Goal: Task Accomplishment & Management: Manage account settings

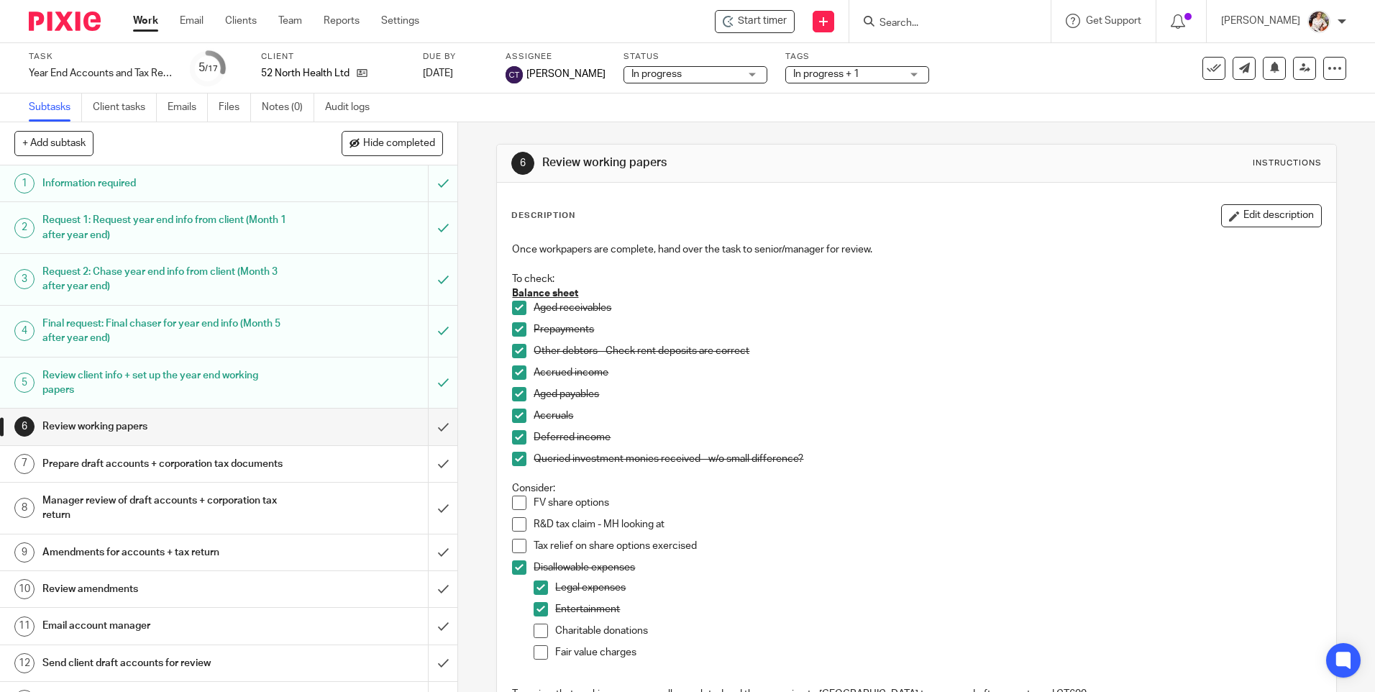
scroll to position [196, 0]
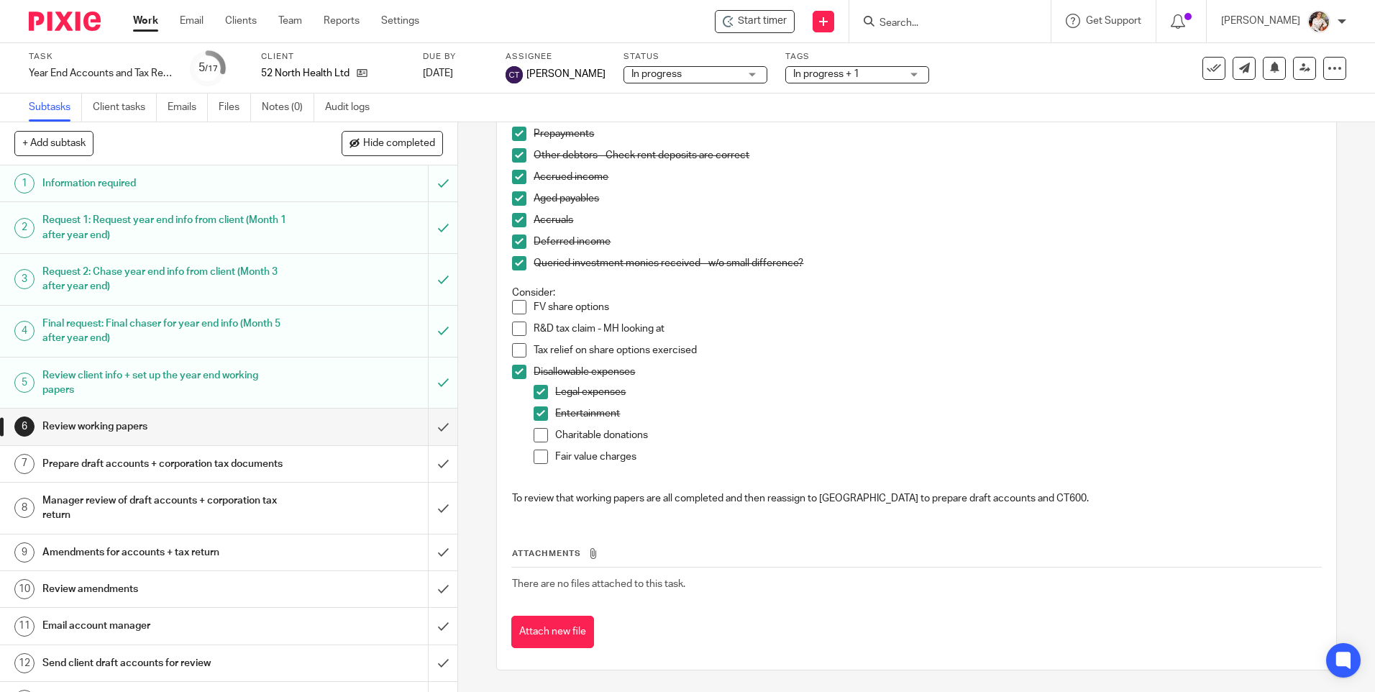
drag, startPoint x: 127, startPoint y: 25, endPoint x: 152, endPoint y: 25, distance: 24.5
click at [130, 25] on div "Work Email Clients Team Reports Settings Work Email Clients Team Reports Settin…" at bounding box center [280, 21] width 322 height 42
click at [157, 25] on link "Work" at bounding box center [145, 21] width 25 height 14
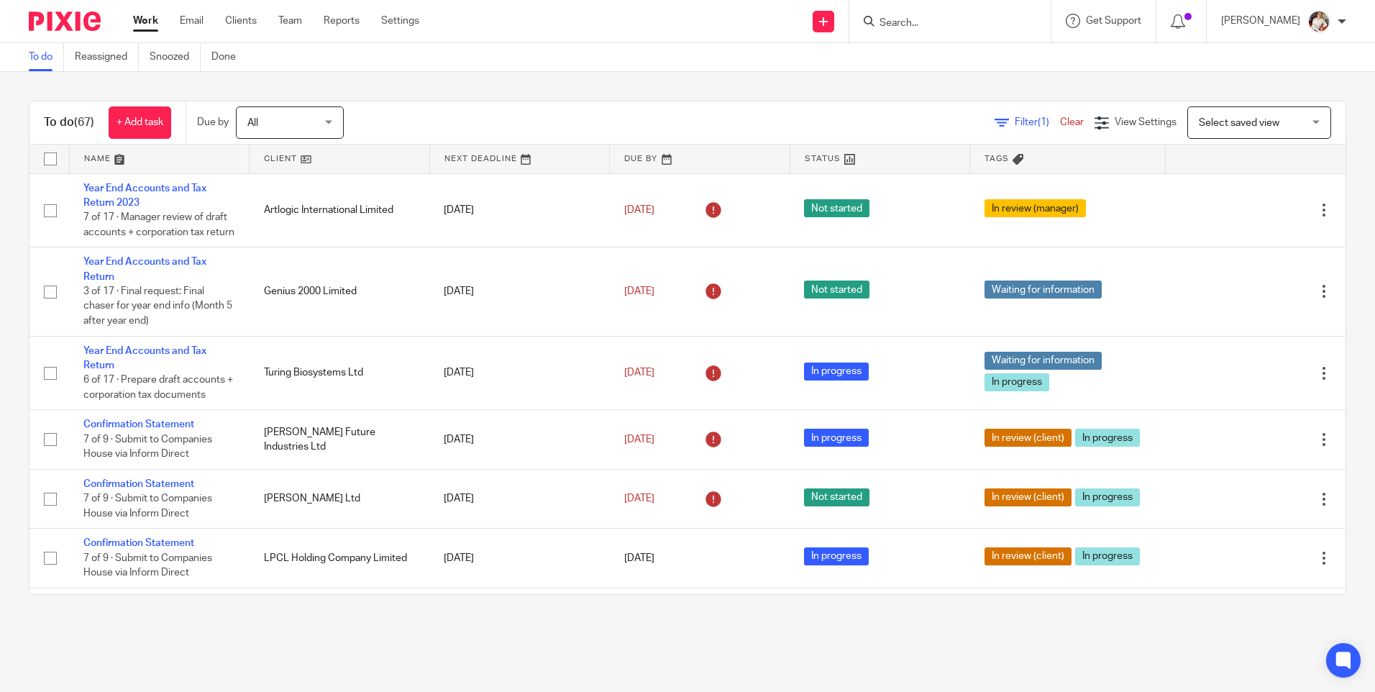
scroll to position [4601, 0]
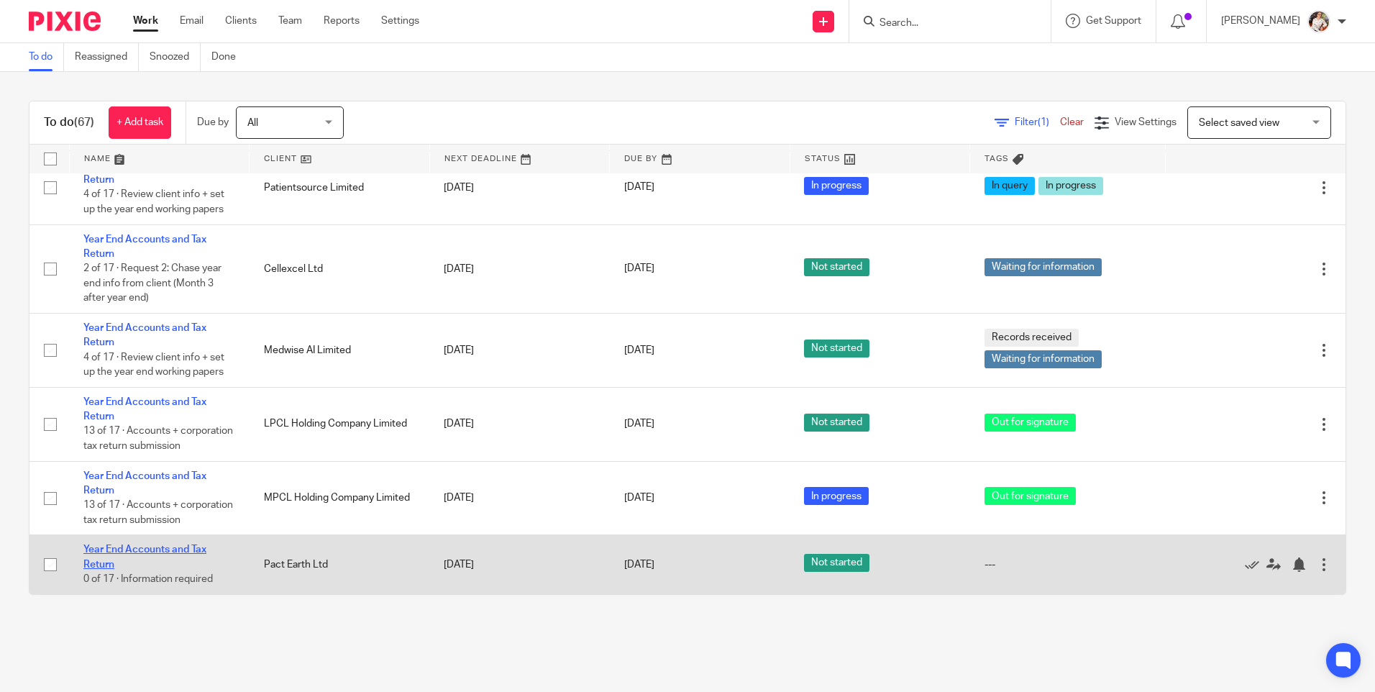
click at [150, 553] on link "Year End Accounts and Tax Return" at bounding box center [144, 557] width 123 height 24
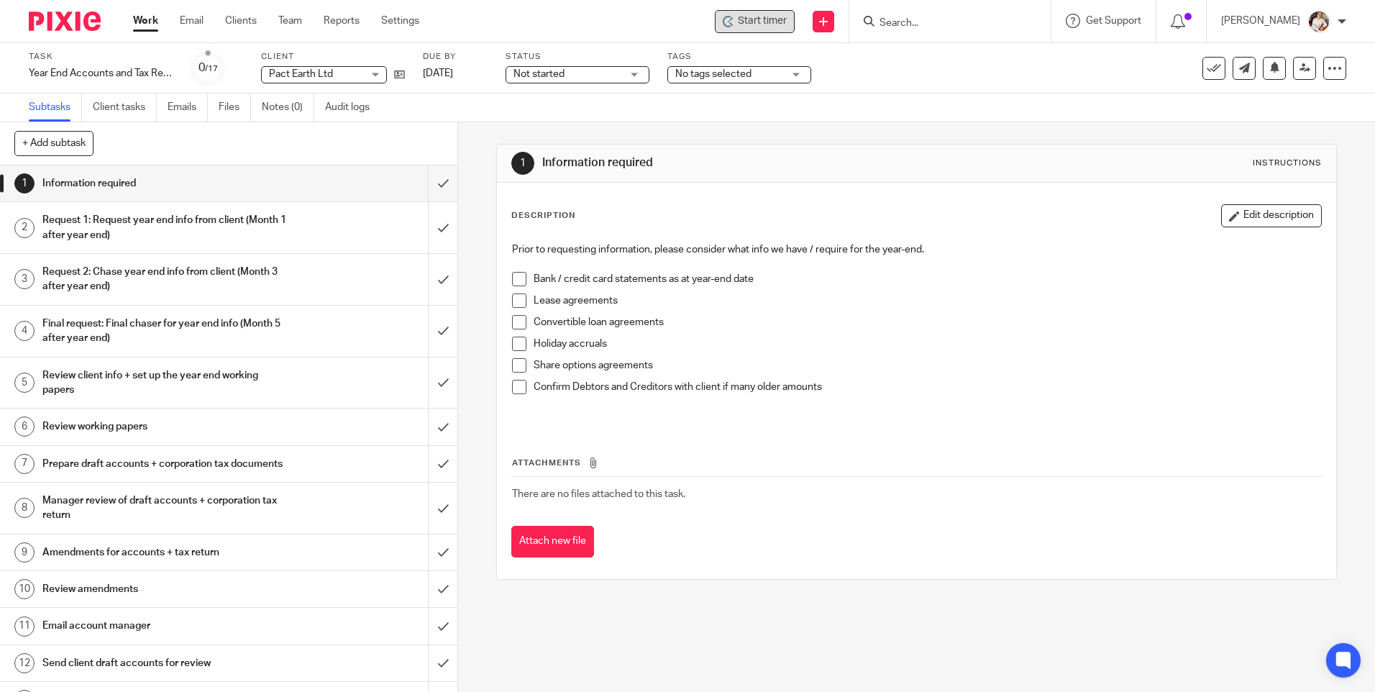
click at [770, 27] on span "Start timer" at bounding box center [762, 21] width 49 height 15
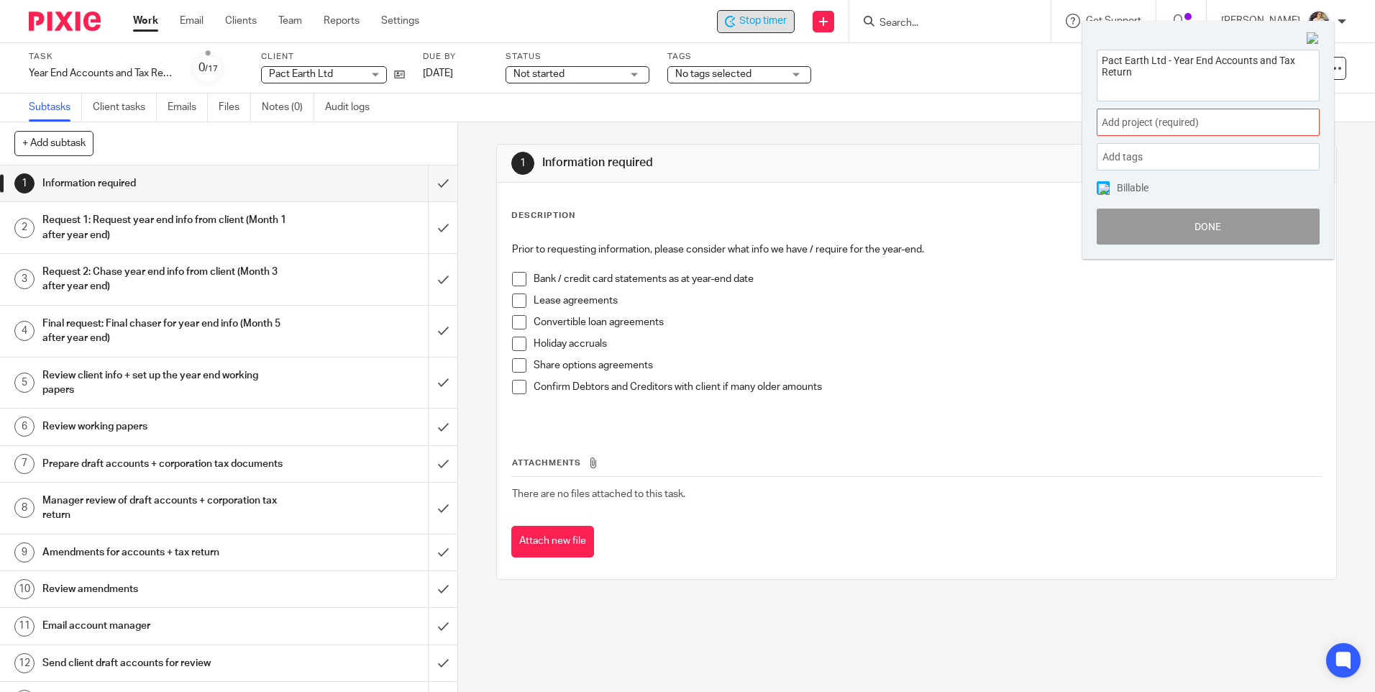
click at [1213, 122] on span "Add project (required) :" at bounding box center [1192, 122] width 181 height 15
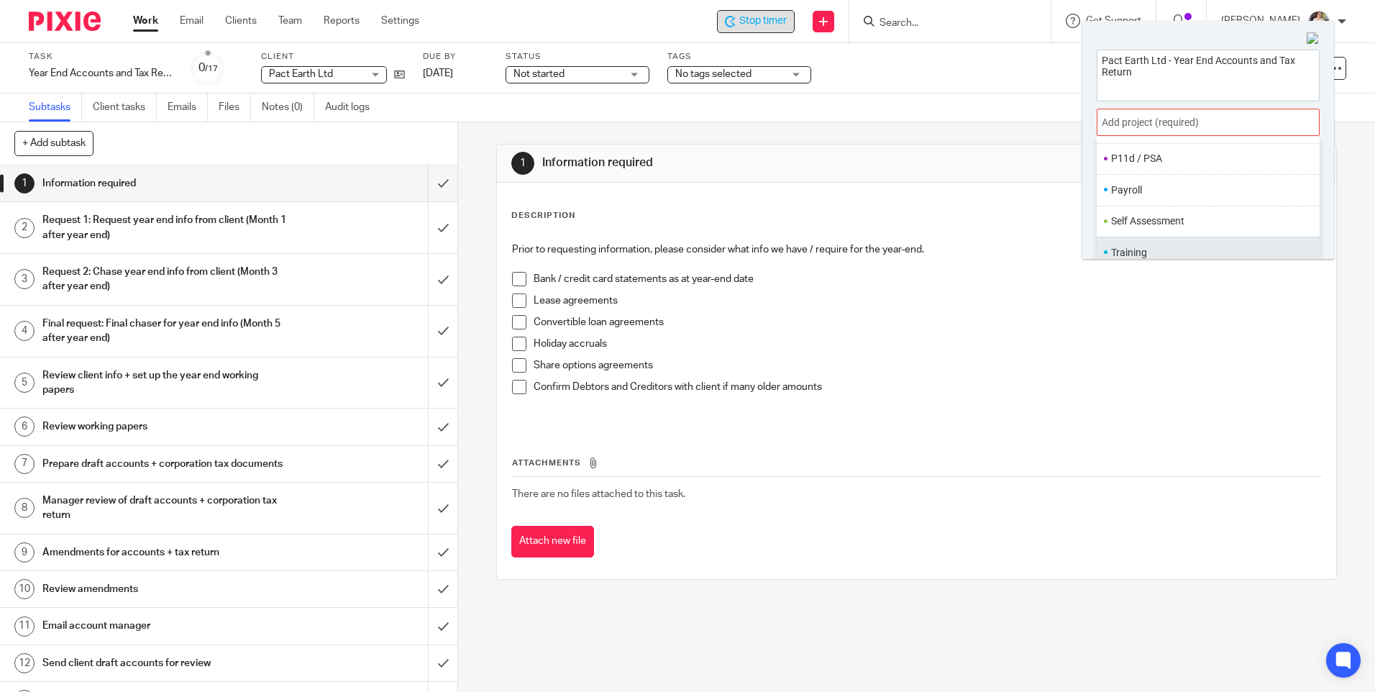
scroll to position [71, 0]
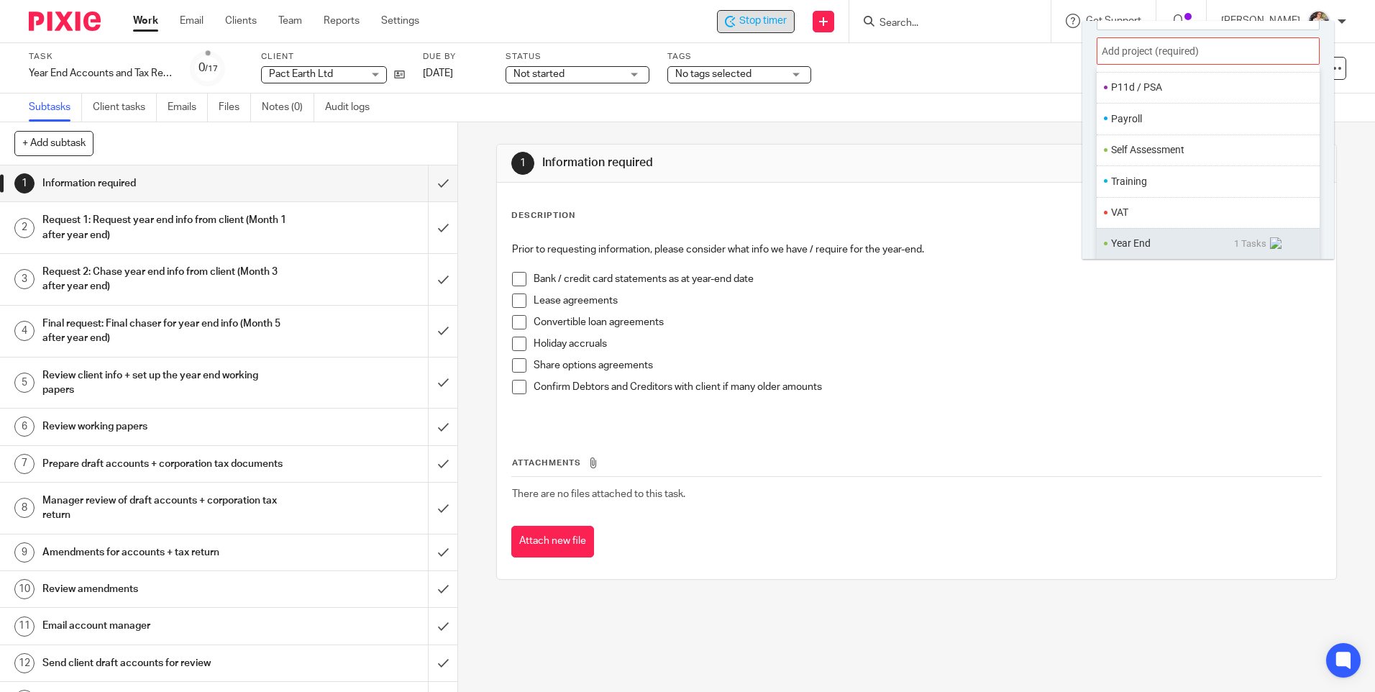
click at [1145, 241] on li "Year End" at bounding box center [1172, 243] width 123 height 15
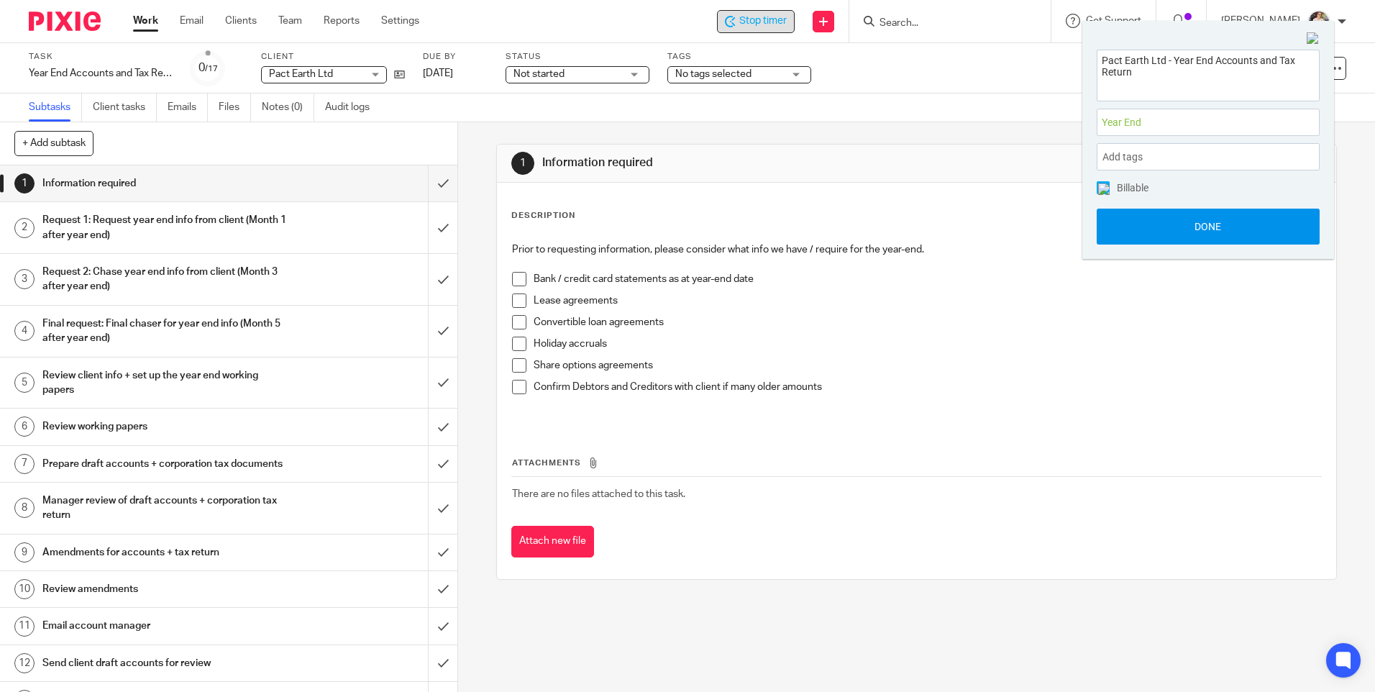
scroll to position [0, 0]
click at [1127, 225] on button "Done" at bounding box center [1208, 227] width 223 height 36
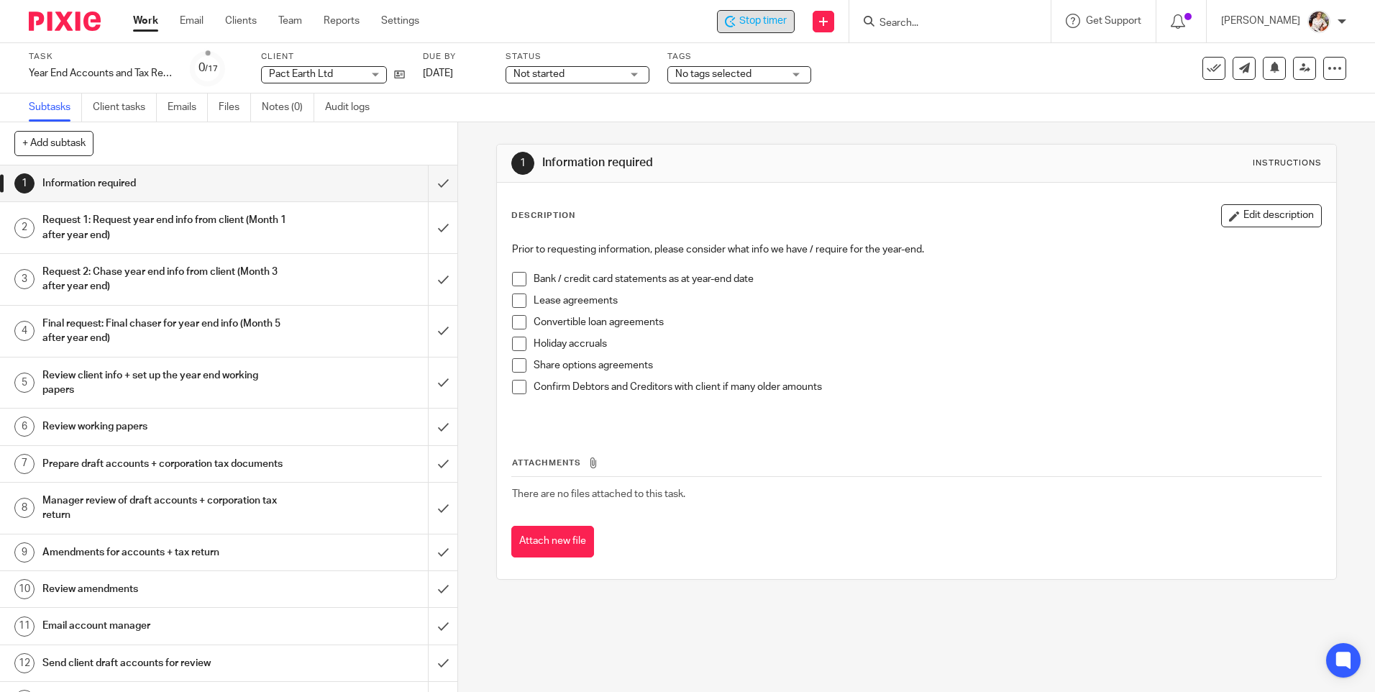
click at [761, 24] on span "Stop timer" at bounding box center [763, 21] width 47 height 15
click at [141, 20] on link "Work" at bounding box center [145, 21] width 25 height 14
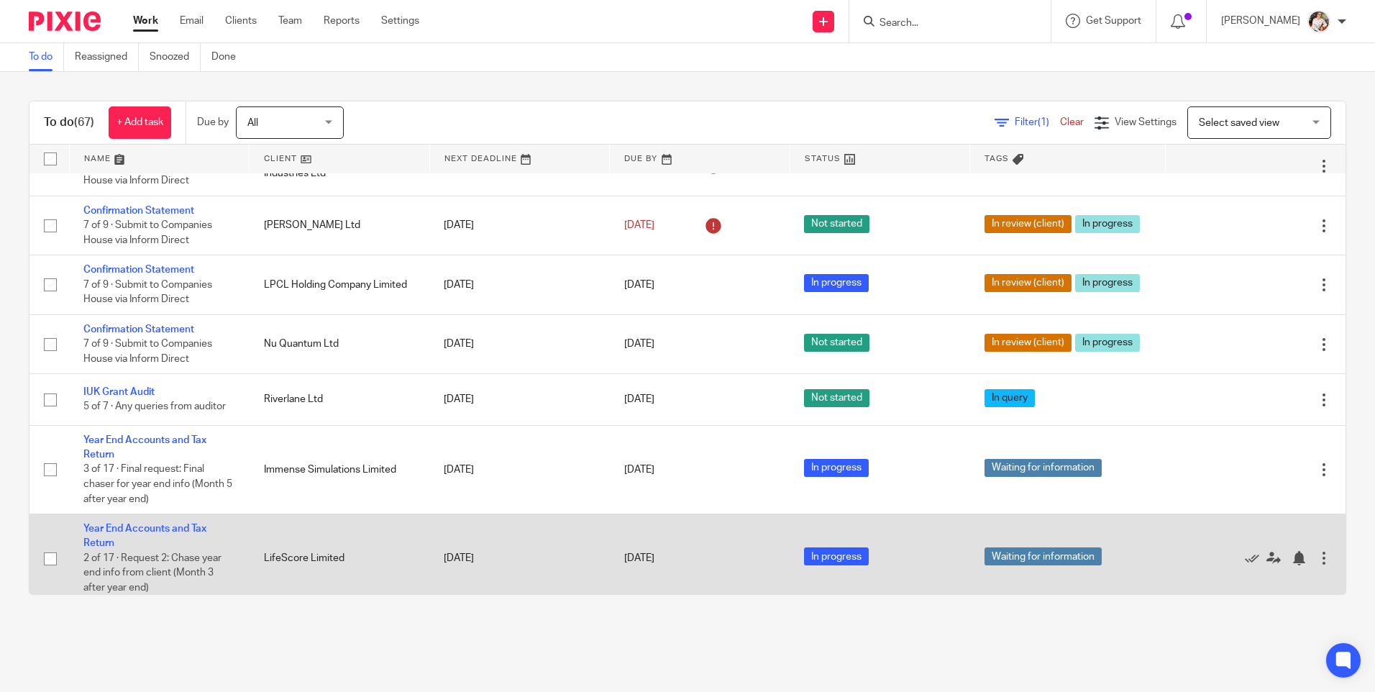
scroll to position [288, 0]
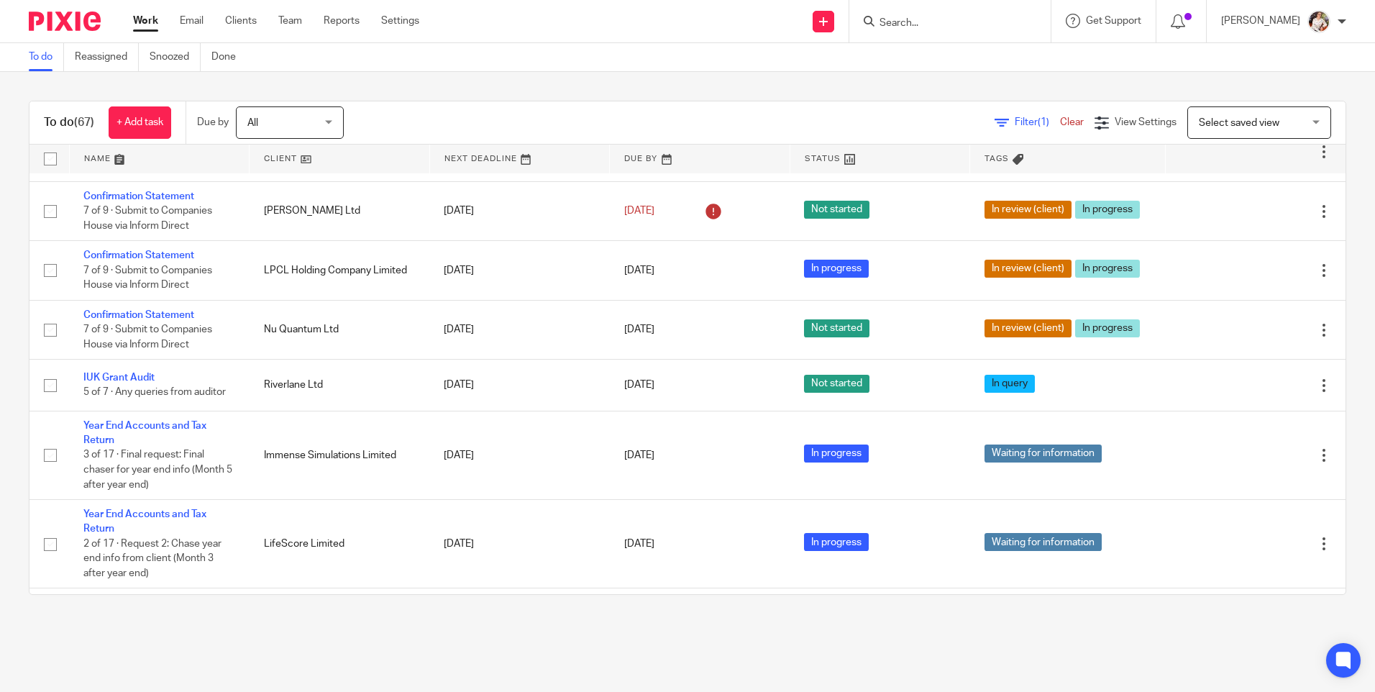
click at [958, 23] on input "Search" at bounding box center [942, 23] width 129 height 13
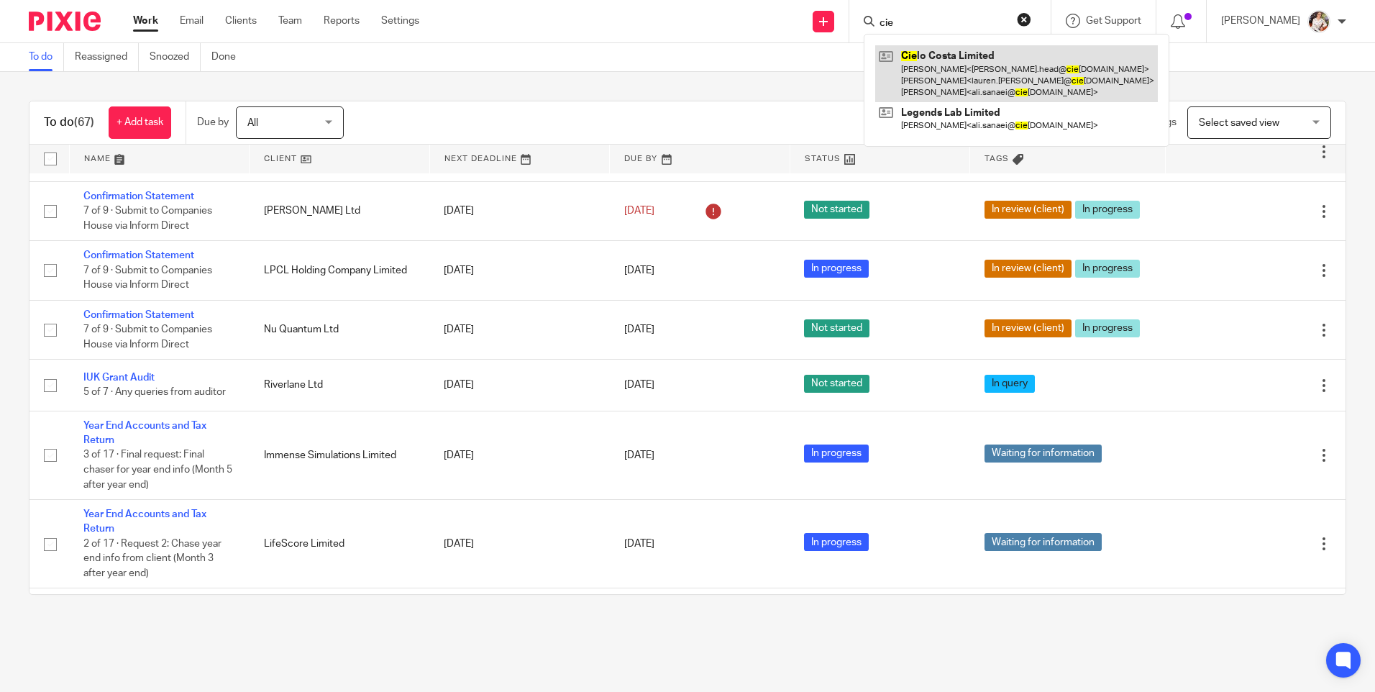
type input "cie"
click at [965, 54] on link at bounding box center [1017, 73] width 283 height 57
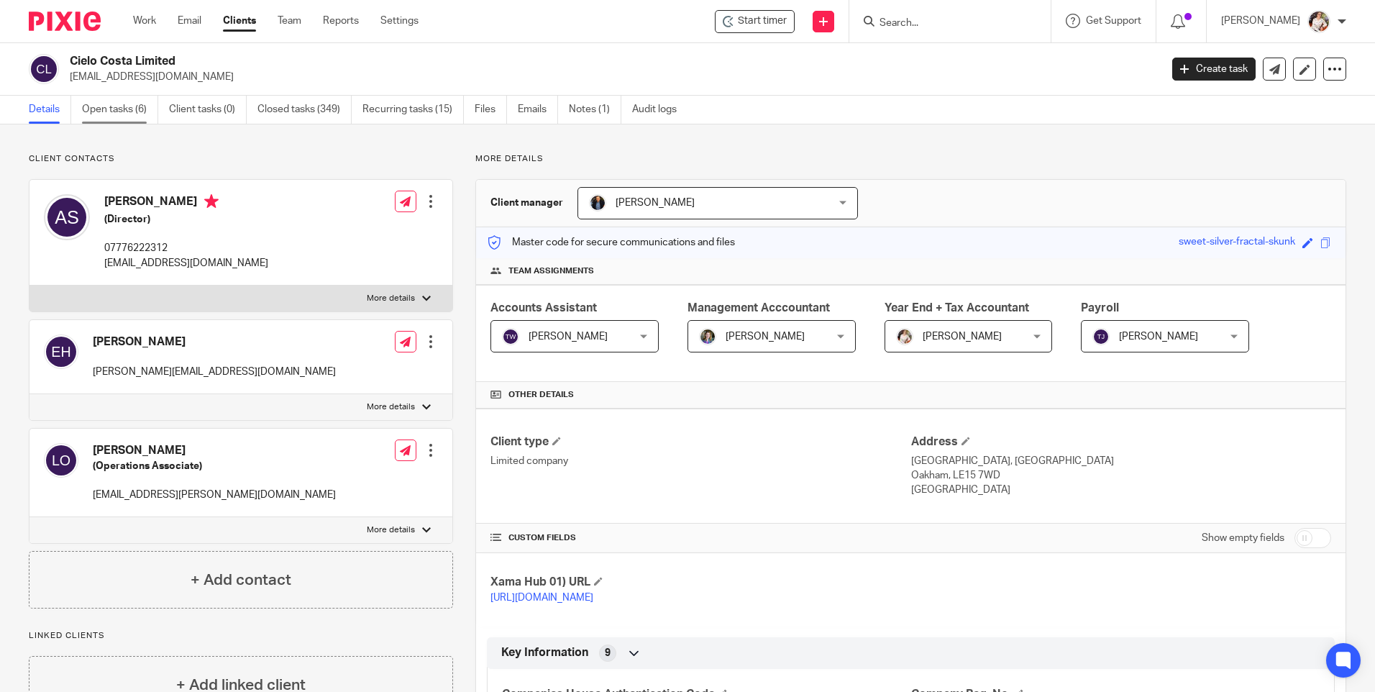
click at [111, 115] on link "Open tasks (6)" at bounding box center [120, 110] width 76 height 28
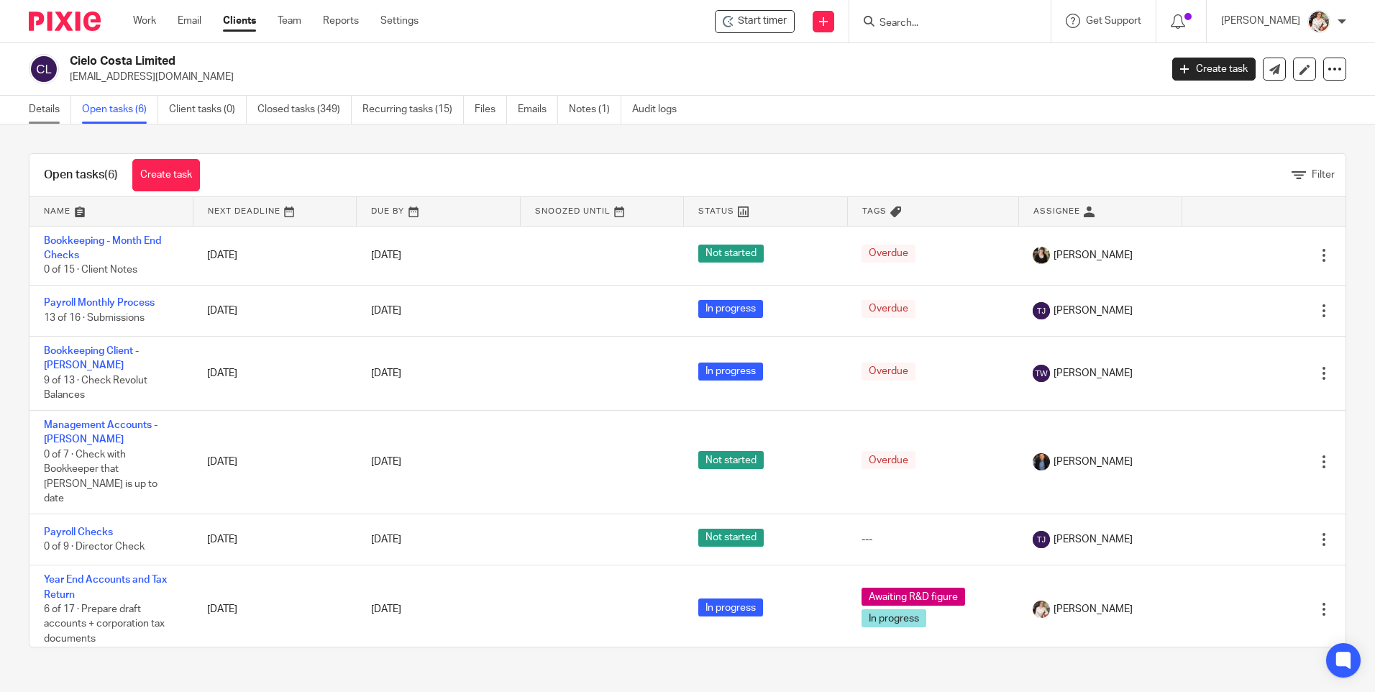
click at [33, 106] on link "Details" at bounding box center [50, 110] width 42 height 28
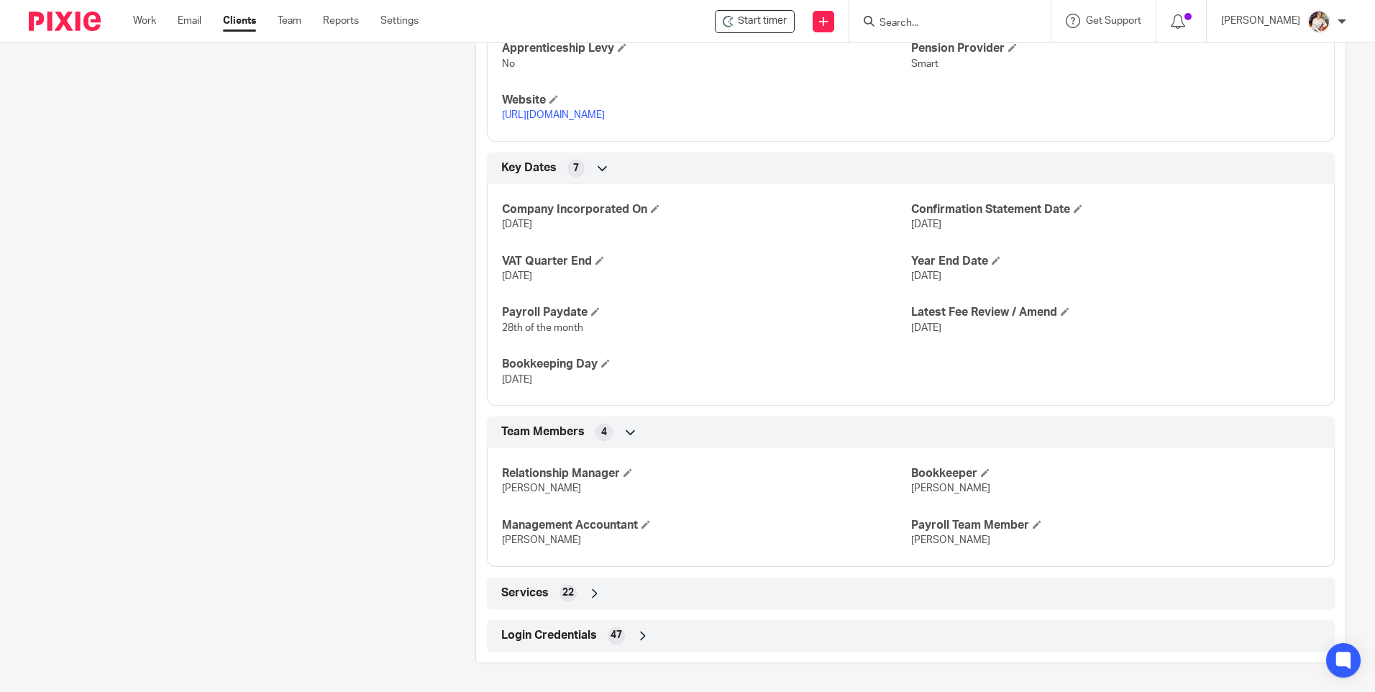
scroll to position [815, 0]
click at [584, 627] on div "Login Credentials 47" at bounding box center [911, 636] width 827 height 24
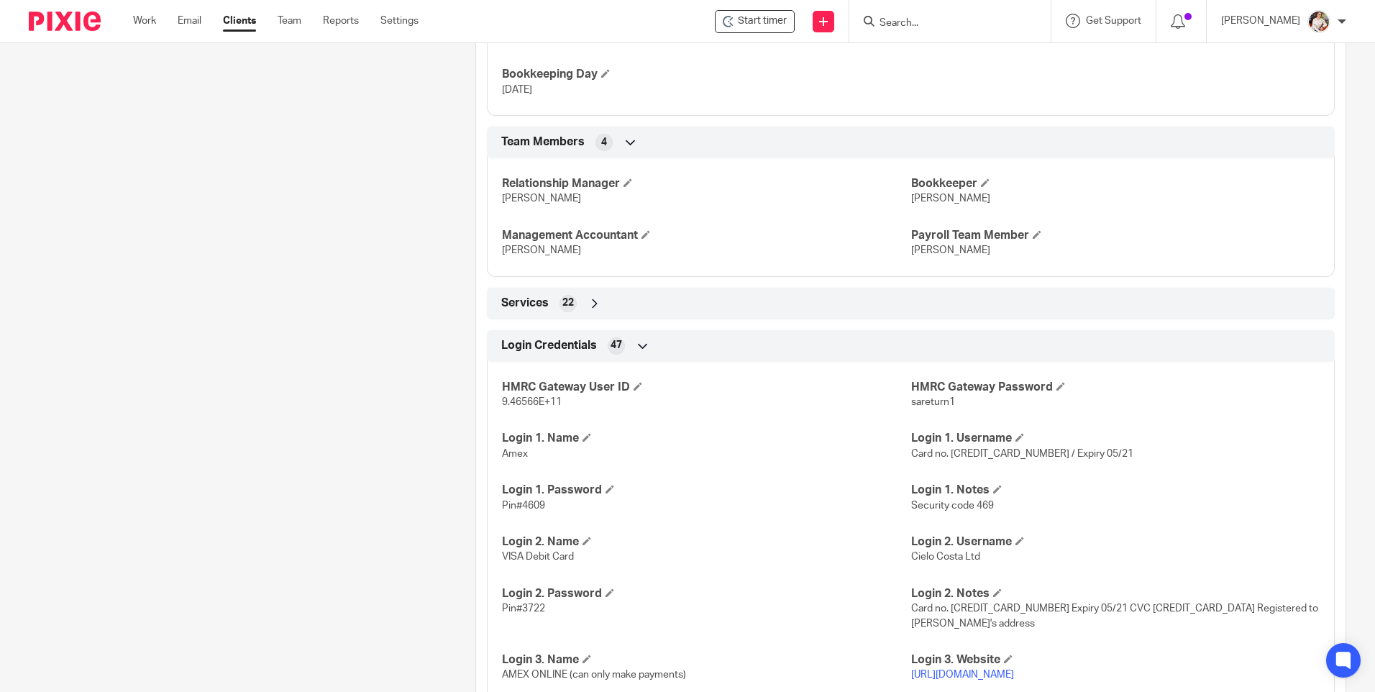
scroll to position [1103, 0]
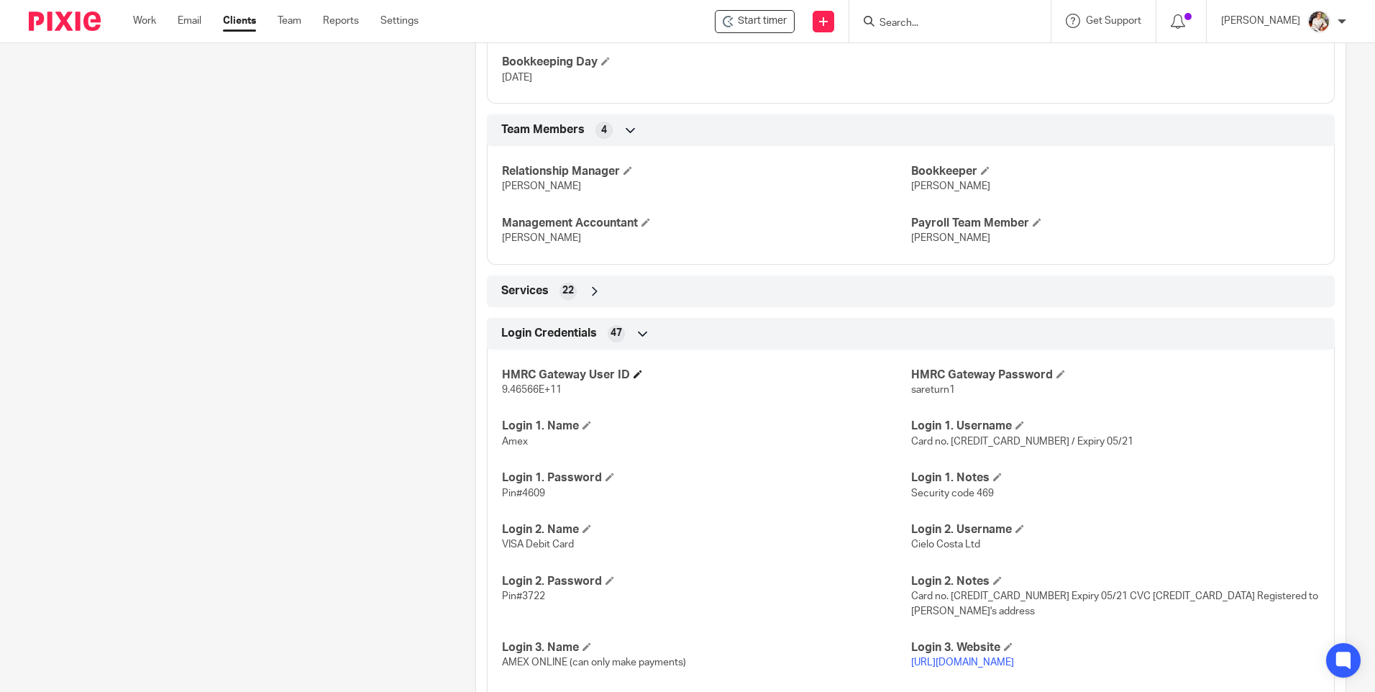
click at [639, 378] on span at bounding box center [638, 374] width 9 height 9
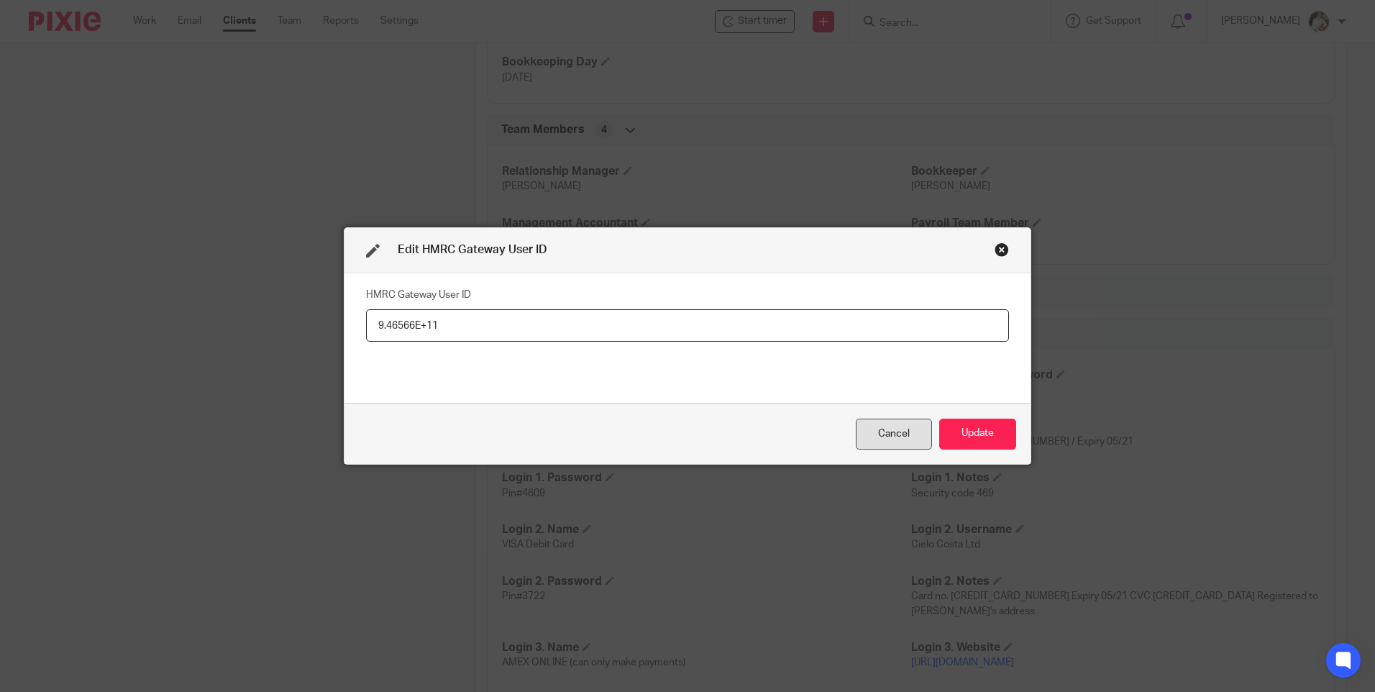
click at [893, 440] on div "Cancel" at bounding box center [894, 434] width 76 height 31
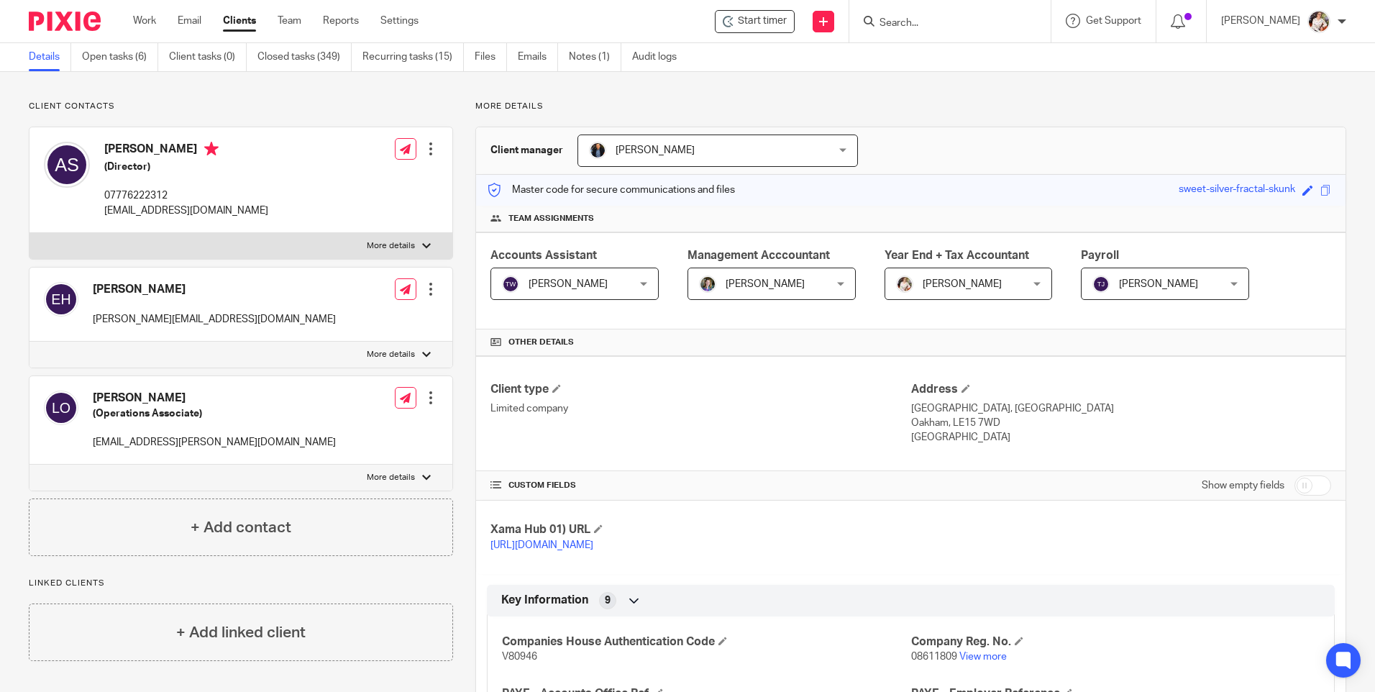
scroll to position [24, 0]
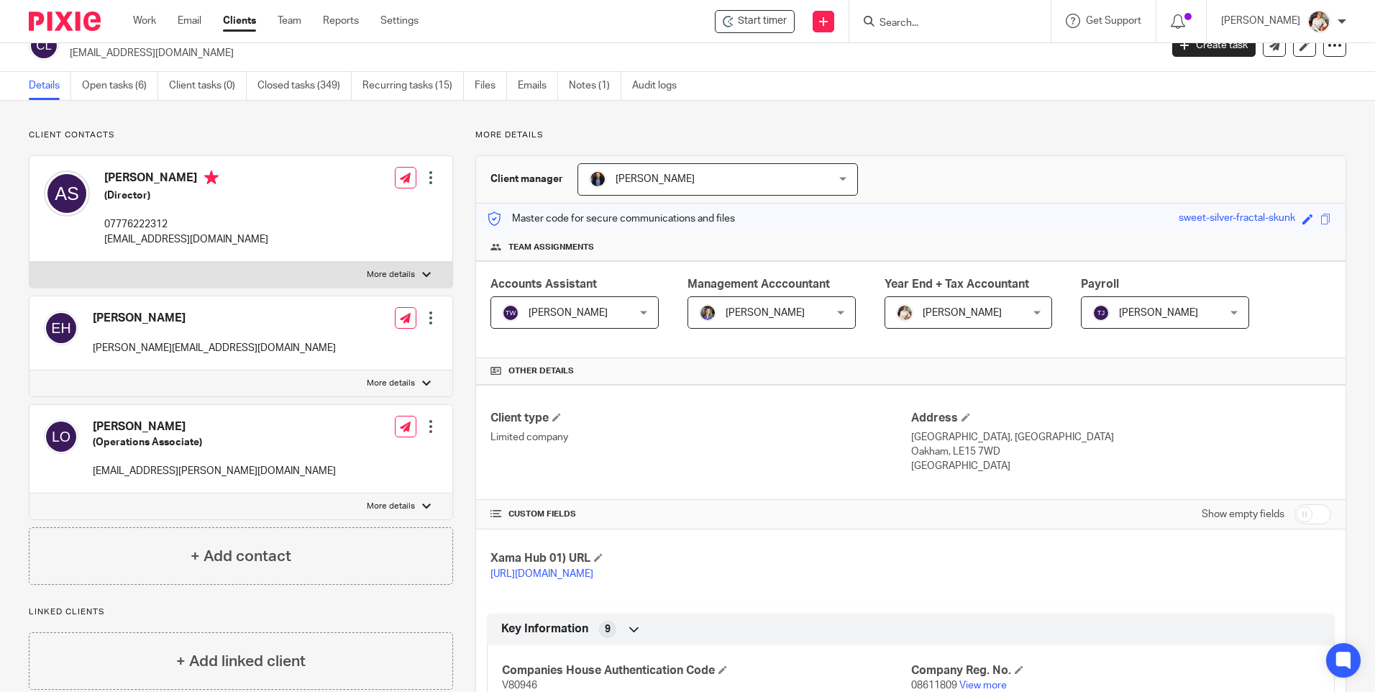
click at [901, 18] on input "Search" at bounding box center [942, 23] width 129 height 13
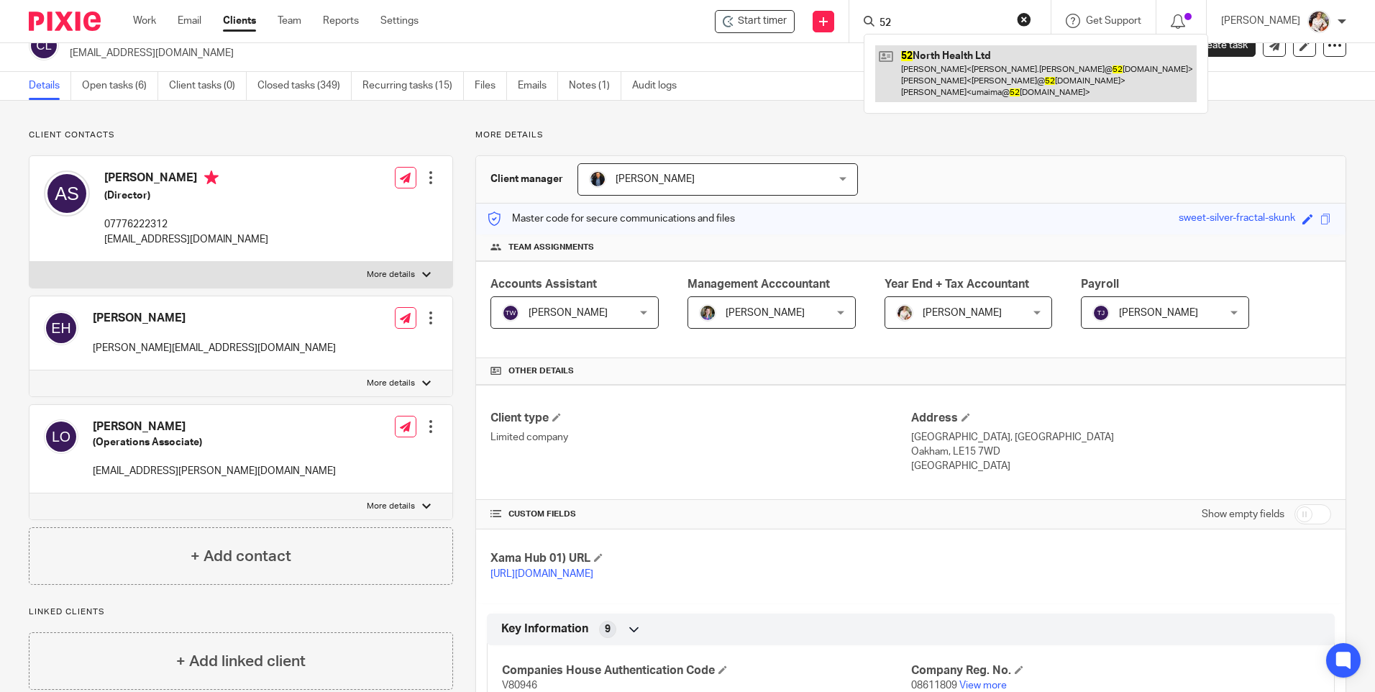
type input "52"
click at [917, 57] on link at bounding box center [1037, 73] width 322 height 57
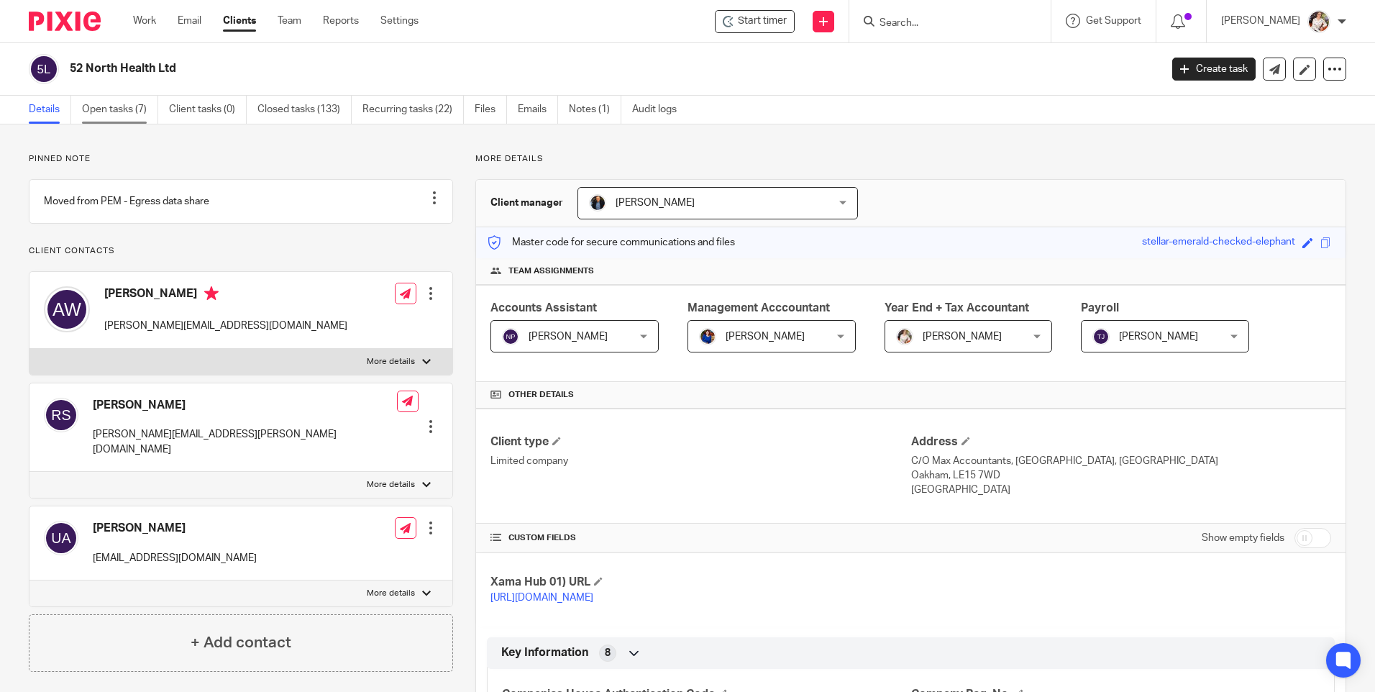
click at [110, 113] on link "Open tasks (7)" at bounding box center [120, 110] width 76 height 28
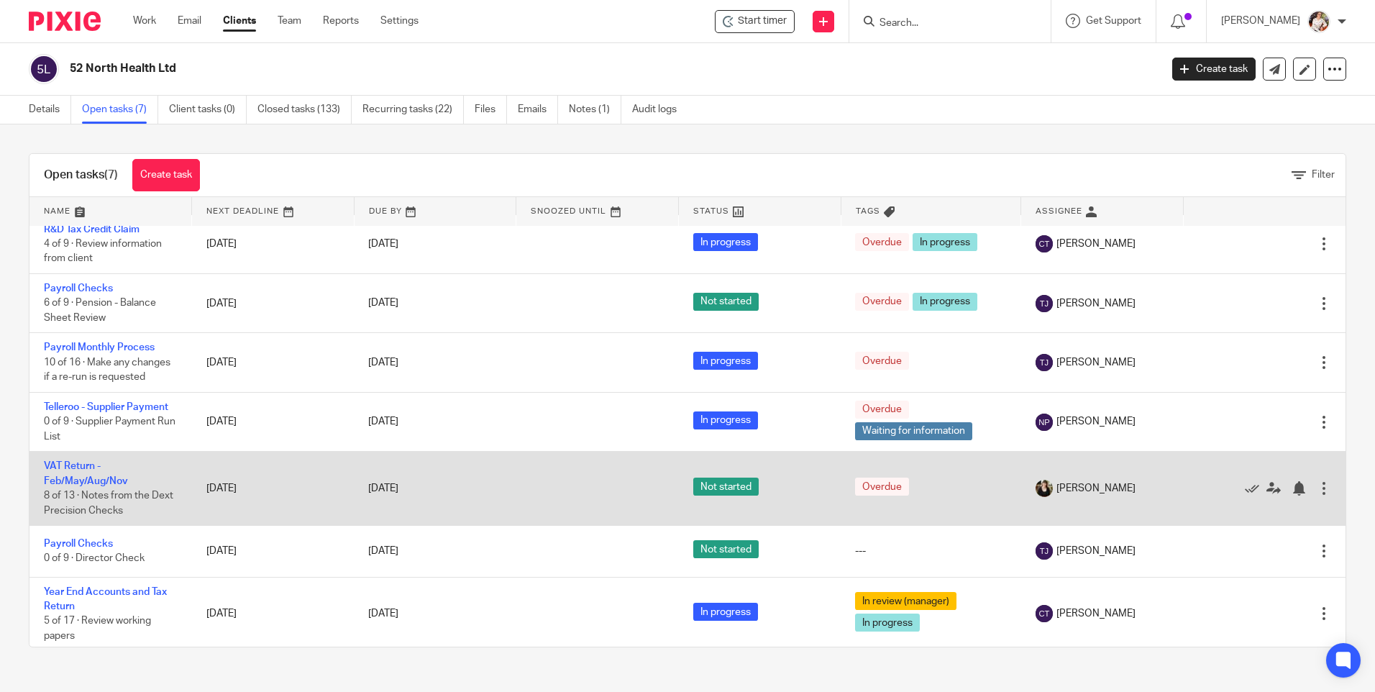
scroll to position [15, 0]
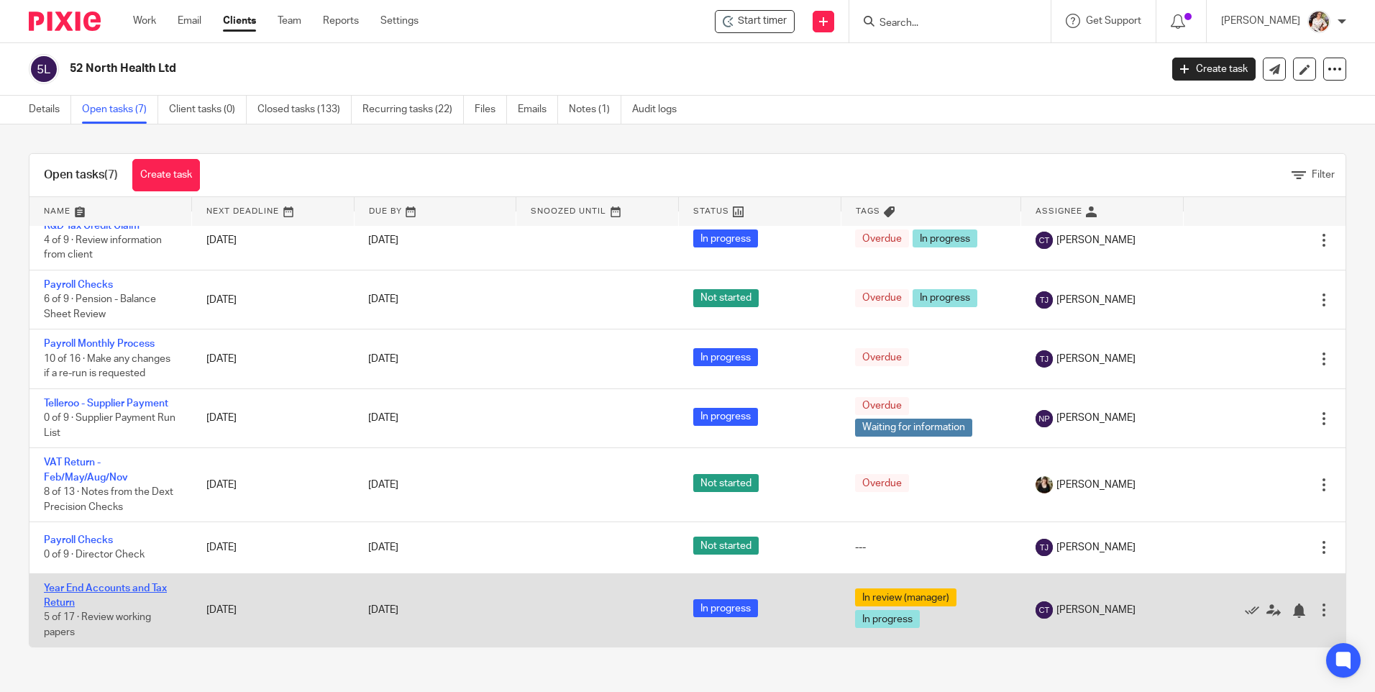
click at [105, 590] on link "Year End Accounts and Tax Return" at bounding box center [105, 595] width 123 height 24
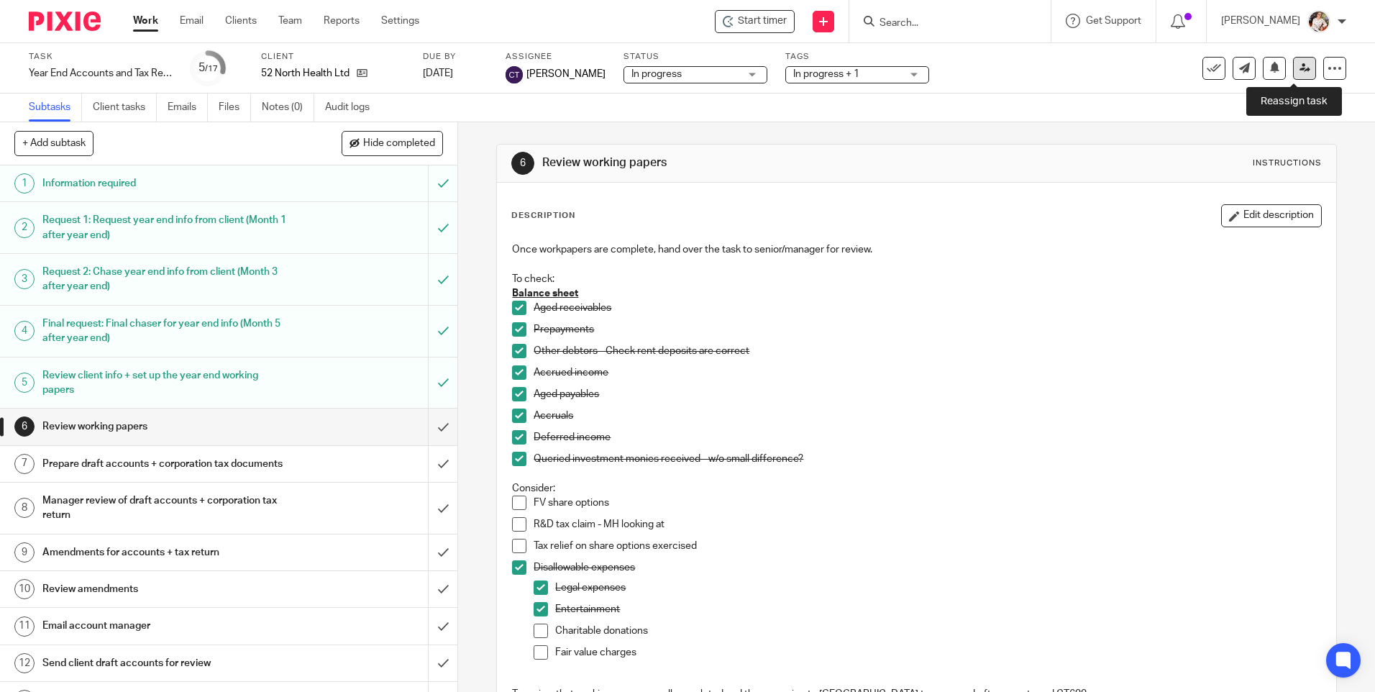
click at [1300, 70] on icon at bounding box center [1305, 68] width 11 height 11
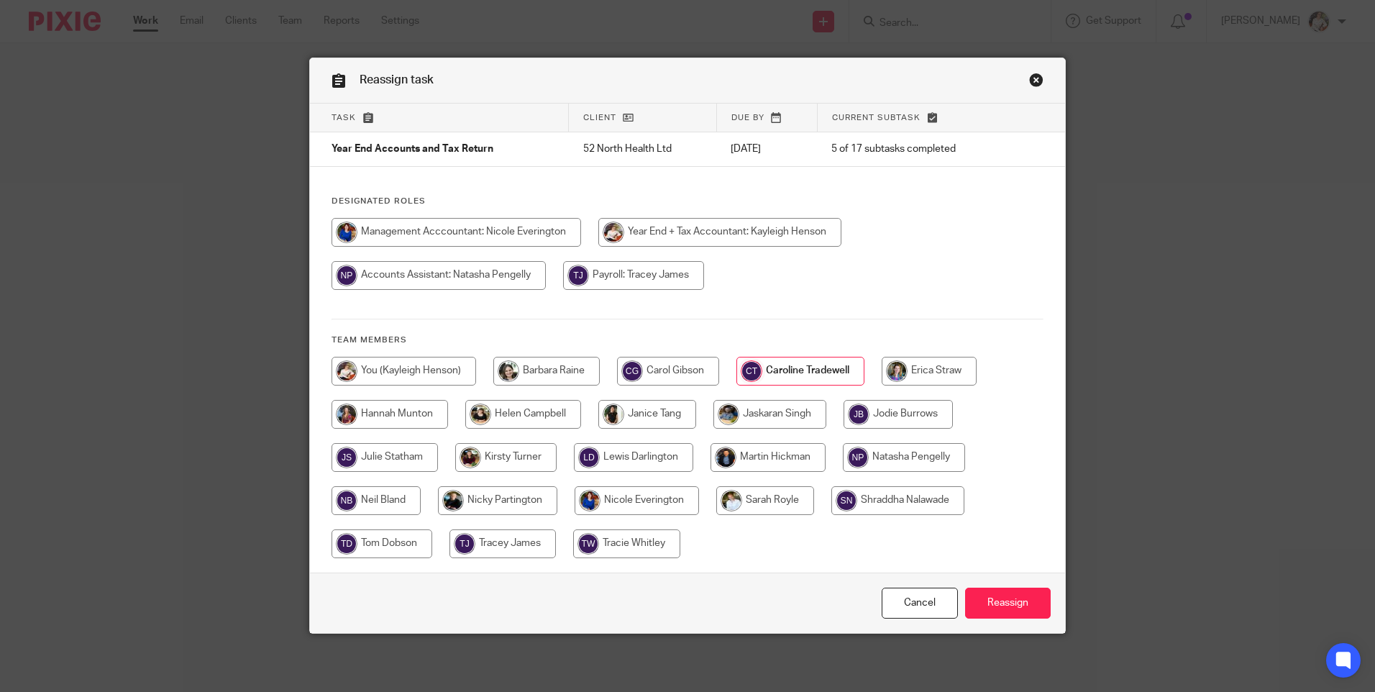
click at [399, 370] on input "radio" at bounding box center [404, 371] width 145 height 29
radio input "true"
click at [999, 606] on input "Reassign" at bounding box center [1008, 603] width 86 height 31
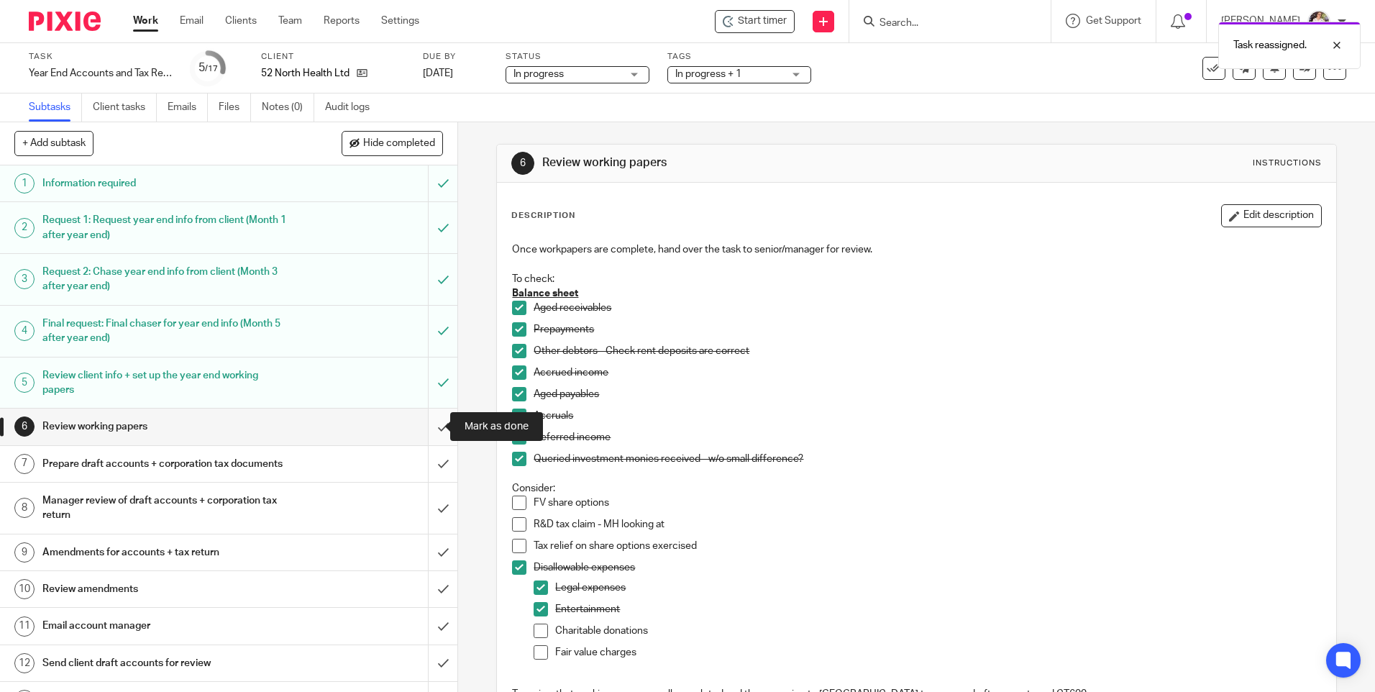
click at [428, 423] on input "submit" at bounding box center [229, 427] width 458 height 36
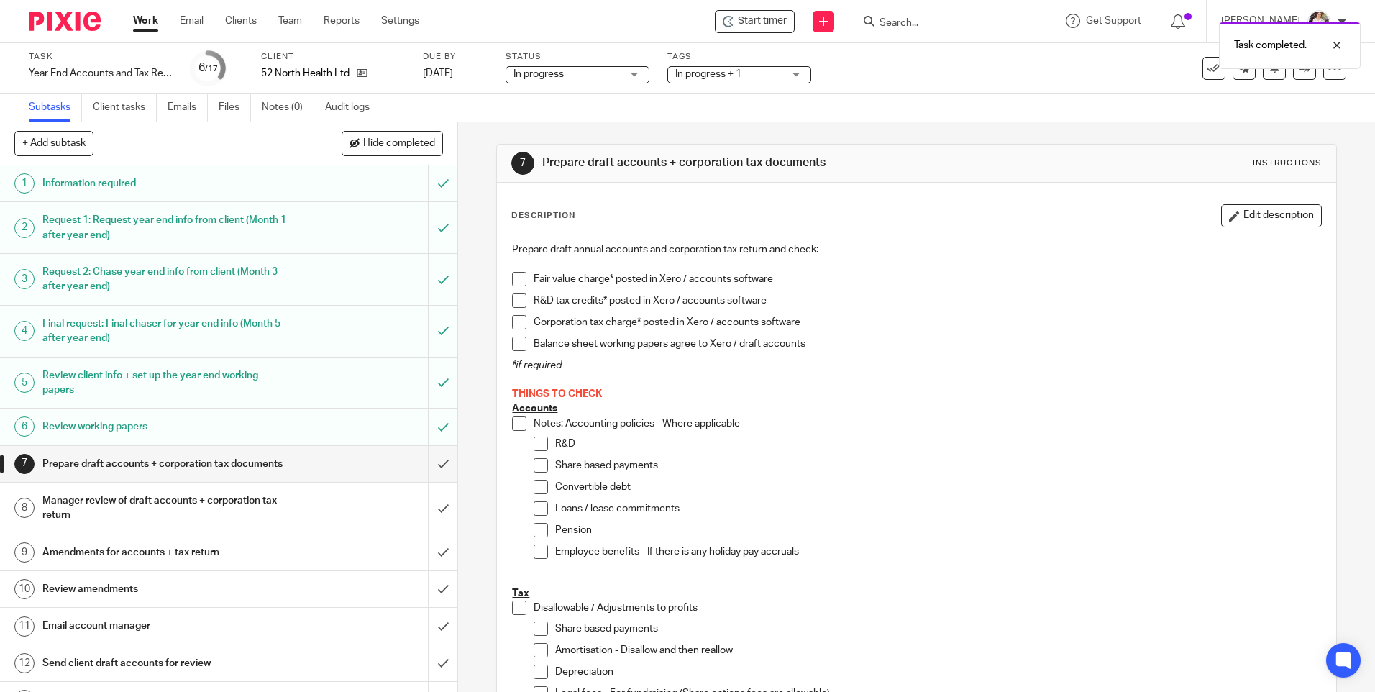
click at [757, 18] on div "Task completed." at bounding box center [1024, 41] width 673 height 55
click at [757, 25] on div "Task completed." at bounding box center [1024, 41] width 673 height 55
click at [765, 24] on span "Start timer" at bounding box center [762, 21] width 49 height 15
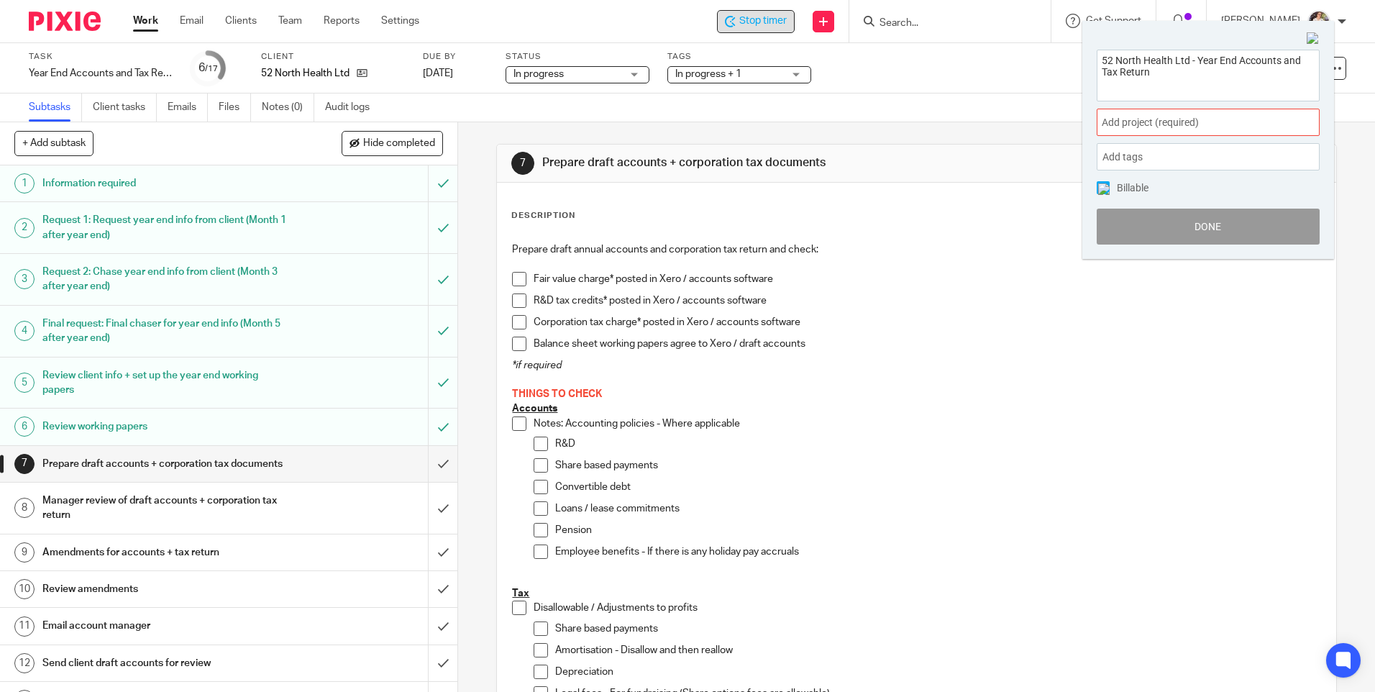
click at [1284, 122] on div "Add project (required) :" at bounding box center [1208, 122] width 223 height 27
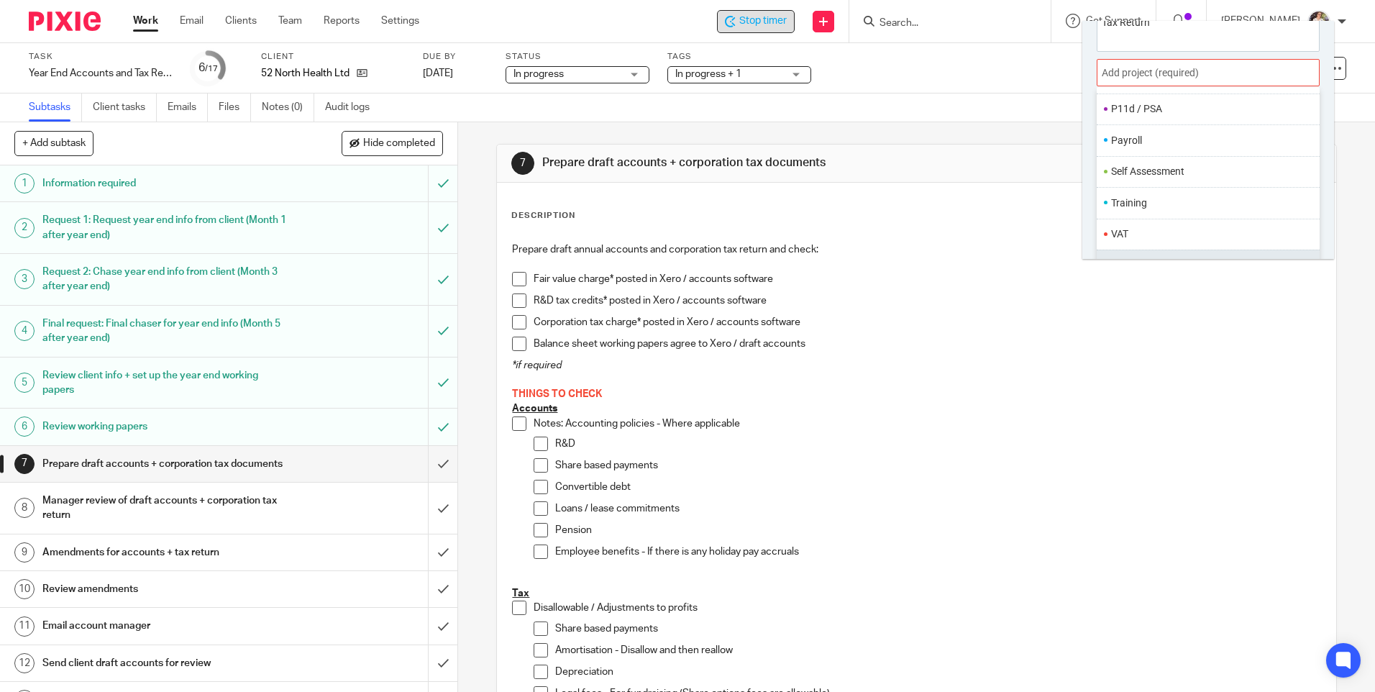
scroll to position [71, 0]
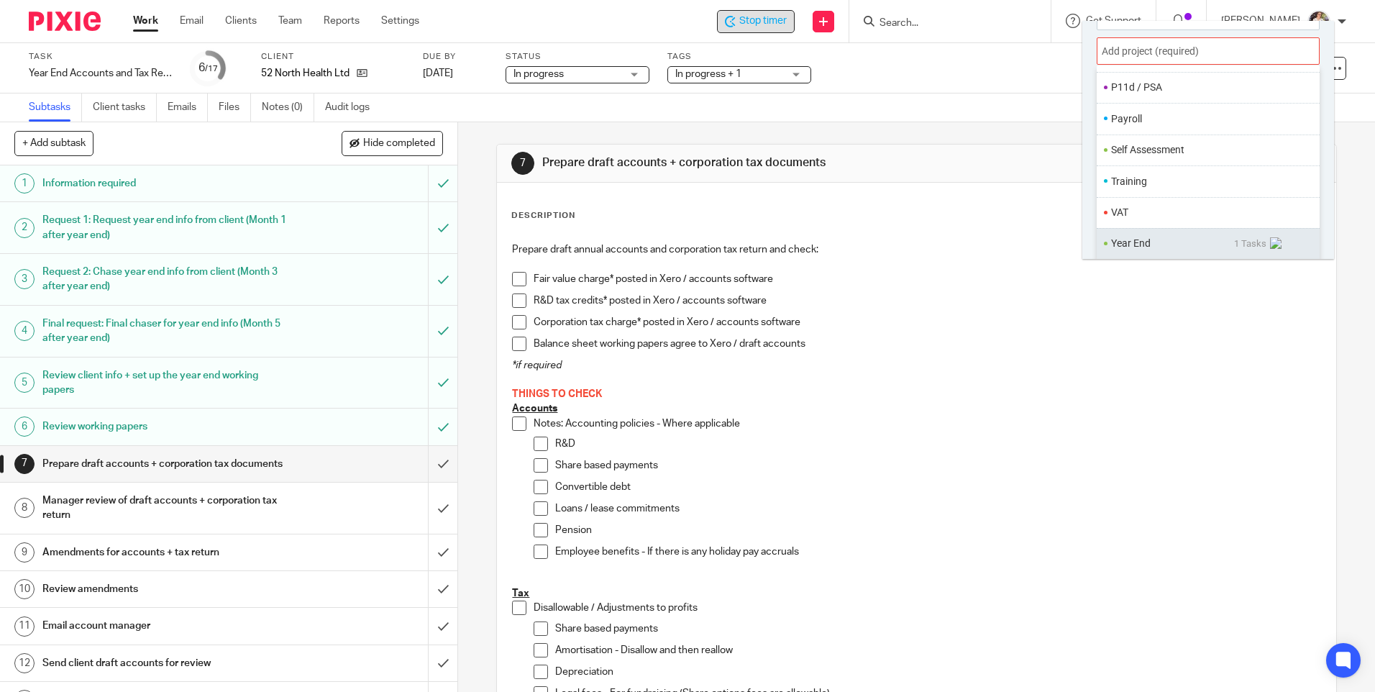
click at [1147, 239] on li "Year End" at bounding box center [1172, 243] width 123 height 15
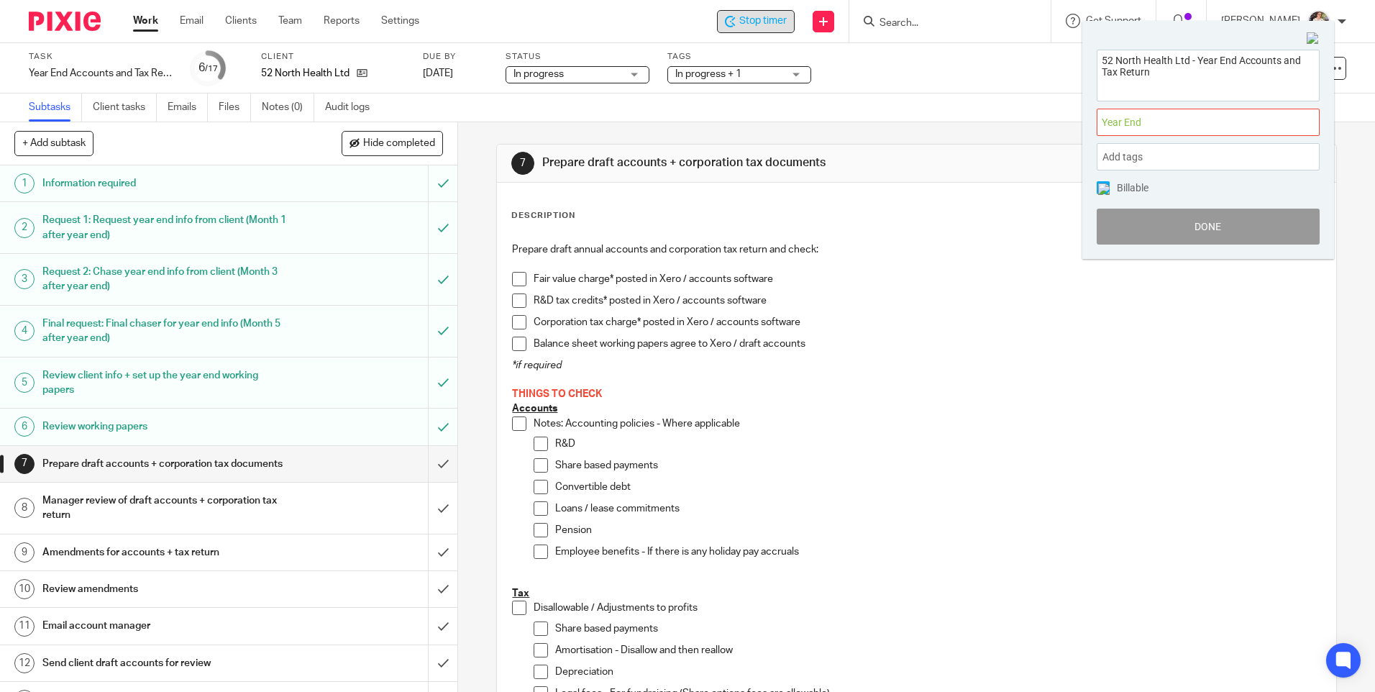
scroll to position [0, 0]
click at [1145, 221] on button "Done" at bounding box center [1208, 227] width 223 height 36
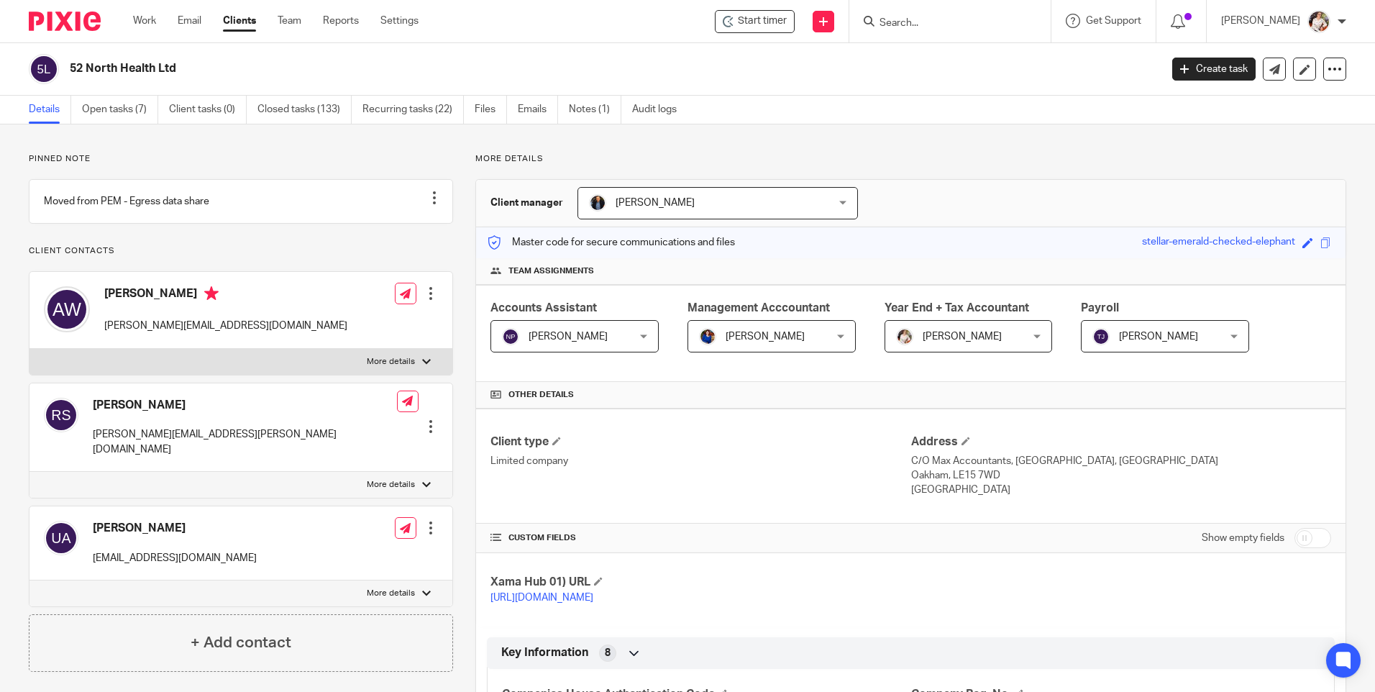
scroll to position [432, 0]
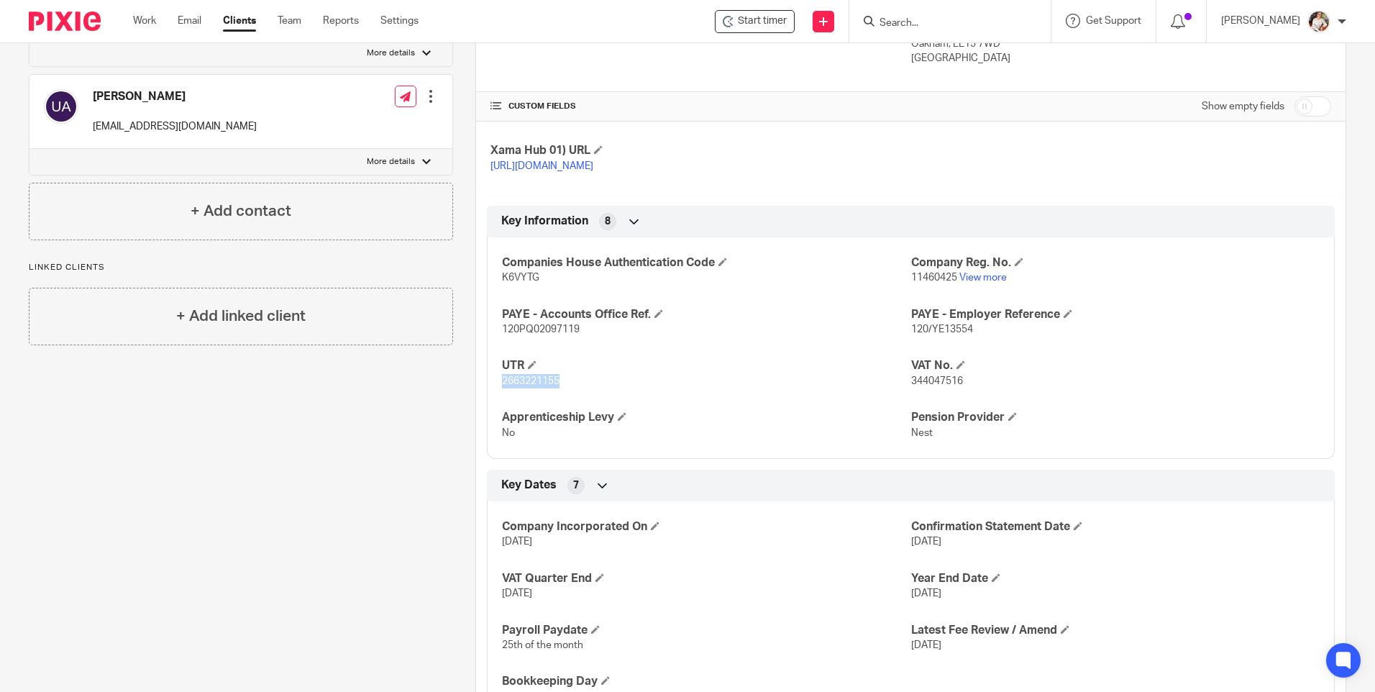
drag, startPoint x: 573, startPoint y: 394, endPoint x: 499, endPoint y: 396, distance: 74.1
click at [502, 388] on p "2663221155" at bounding box center [706, 381] width 409 height 14
drag, startPoint x: 499, startPoint y: 396, endPoint x: 512, endPoint y: 391, distance: 14.3
copy span "2663221155"
drag, startPoint x: 542, startPoint y: 291, endPoint x: 497, endPoint y: 292, distance: 44.6
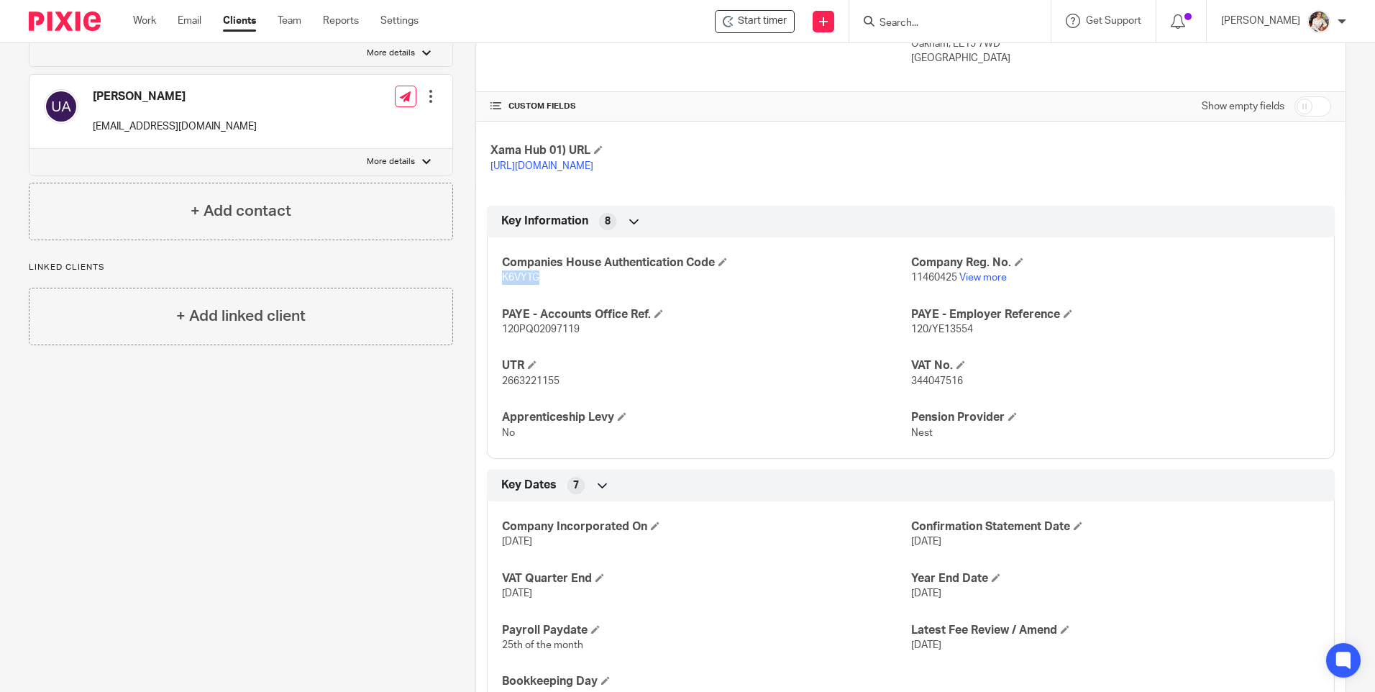
click at [497, 292] on div "Companies House Authentication Code K6VYTG Company Reg. No. 11460425 View more …" at bounding box center [911, 343] width 848 height 232
drag, startPoint x: 497, startPoint y: 292, endPoint x: 506, endPoint y: 291, distance: 9.4
copy span "K6VYTG"
